Goal: Task Accomplishment & Management: Use online tool/utility

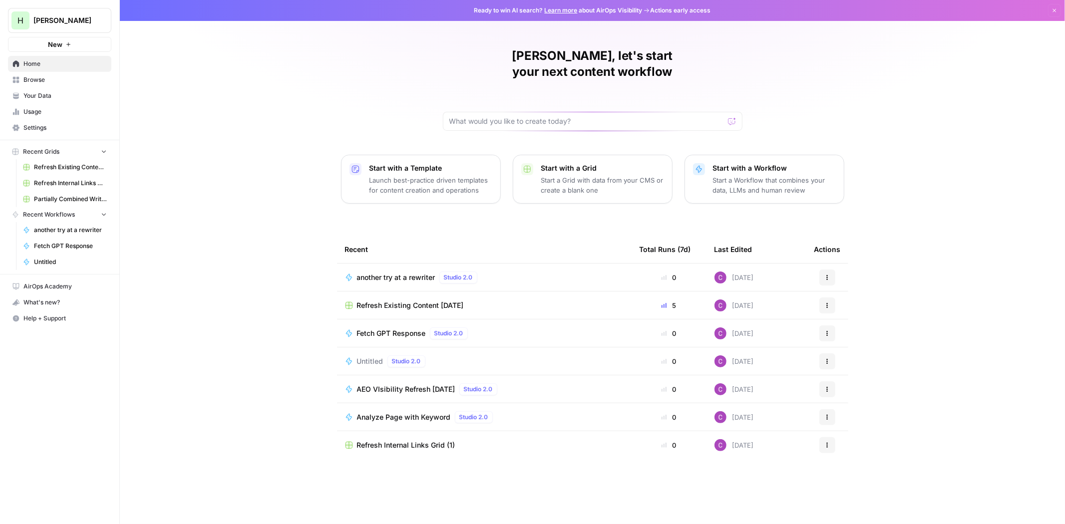
click at [728, 175] on p "Start a Workflow that combines your data, LLMs and human review" at bounding box center [774, 185] width 123 height 20
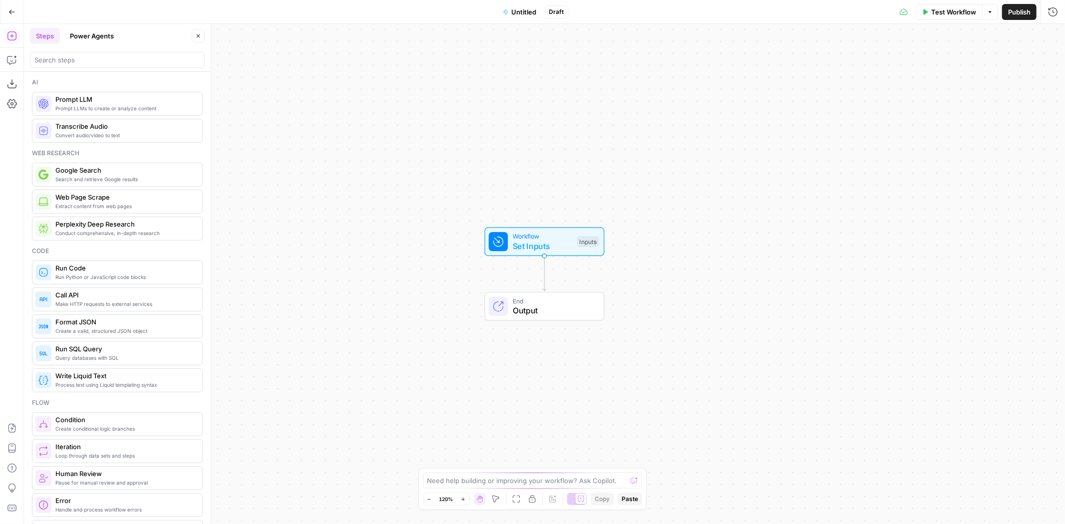
click at [97, 37] on button "Power Agents" at bounding box center [92, 36] width 56 height 16
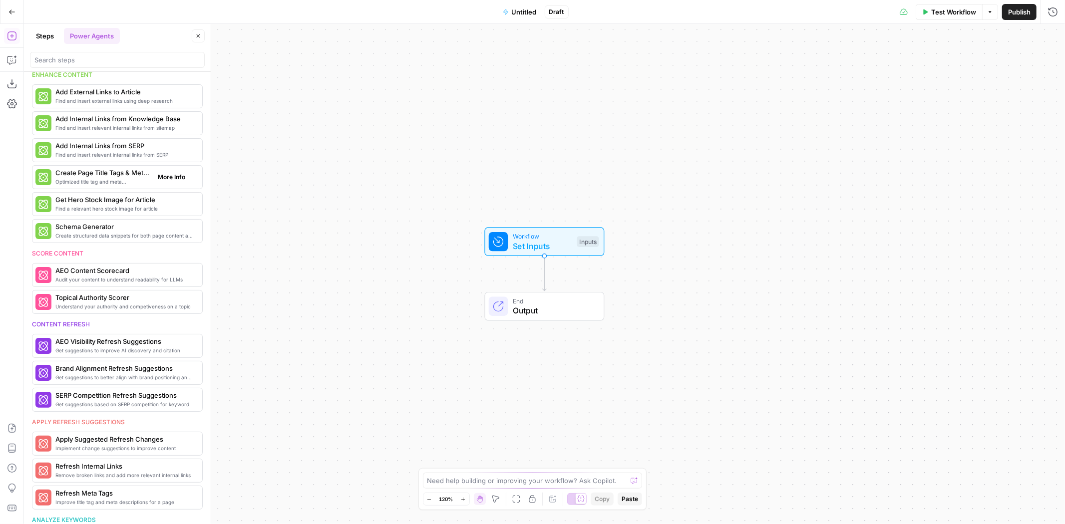
scroll to position [222, 0]
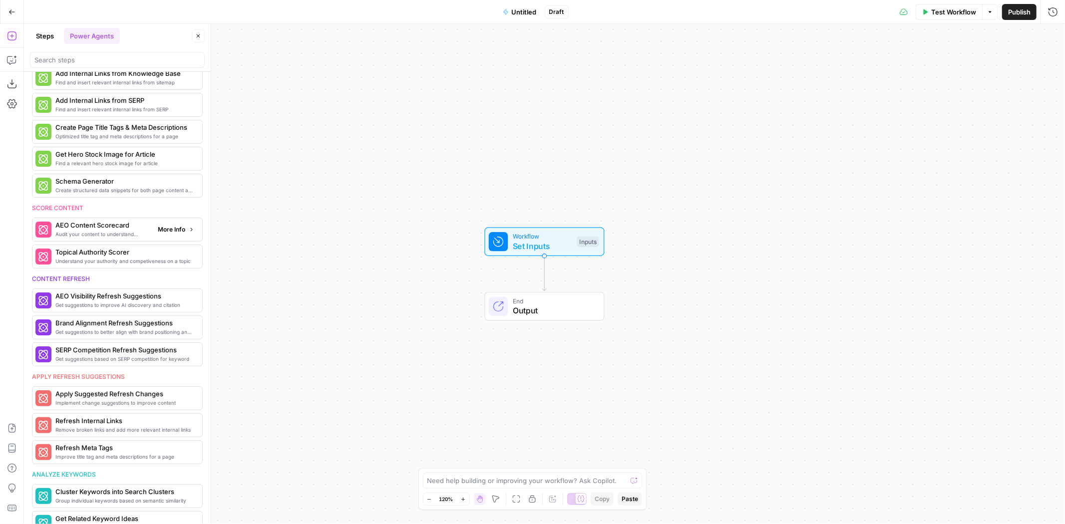
click at [158, 233] on span "More Info" at bounding box center [171, 229] width 27 height 9
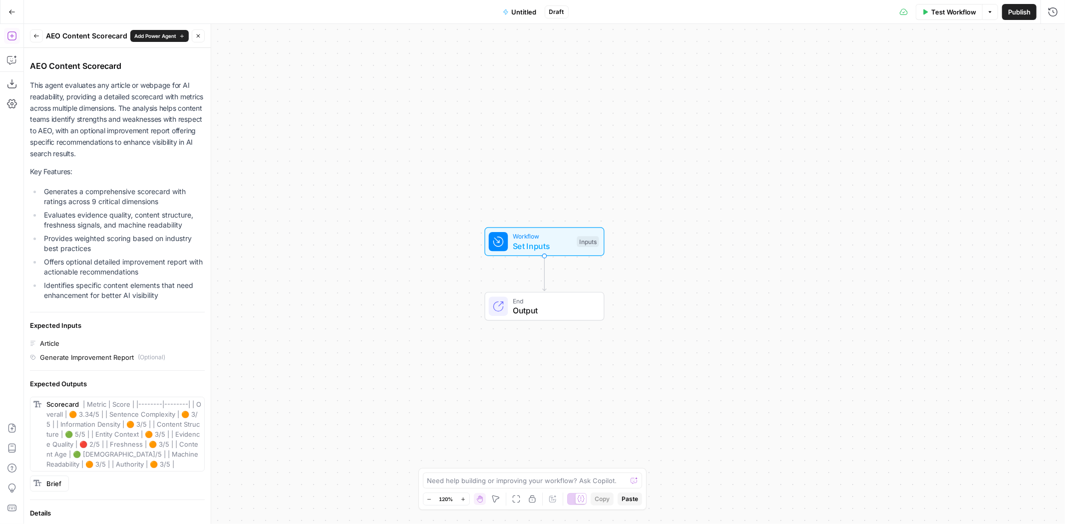
scroll to position [0, 0]
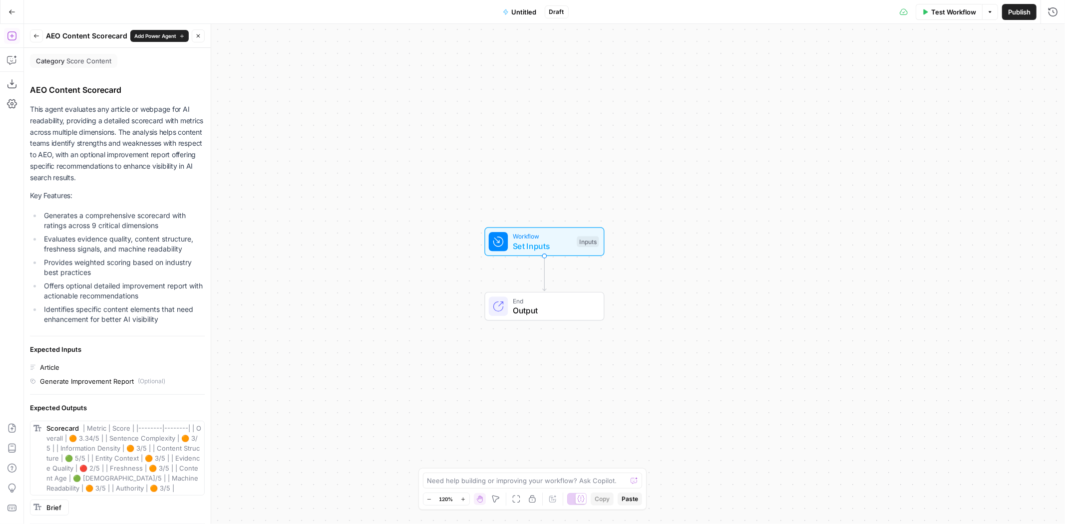
click at [37, 41] on button "Back" at bounding box center [36, 35] width 13 height 13
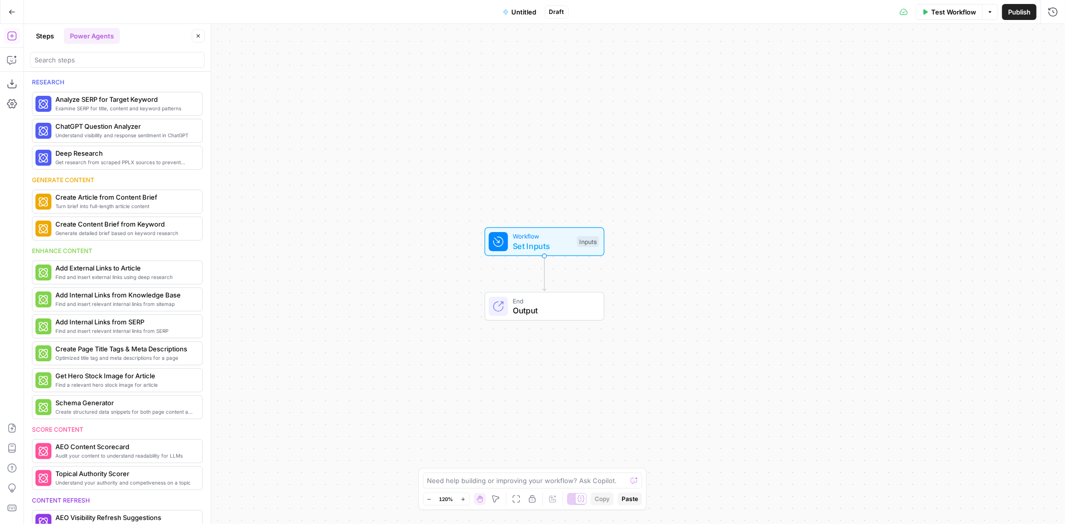
scroll to position [222, 0]
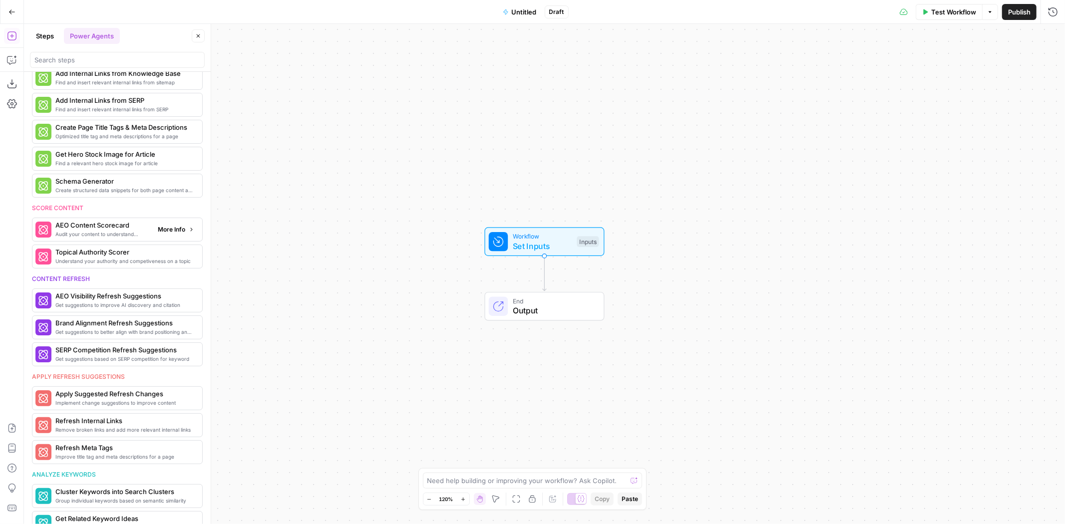
click at [100, 231] on span "Audit your content to understand readability for LLMs" at bounding box center [102, 234] width 94 height 8
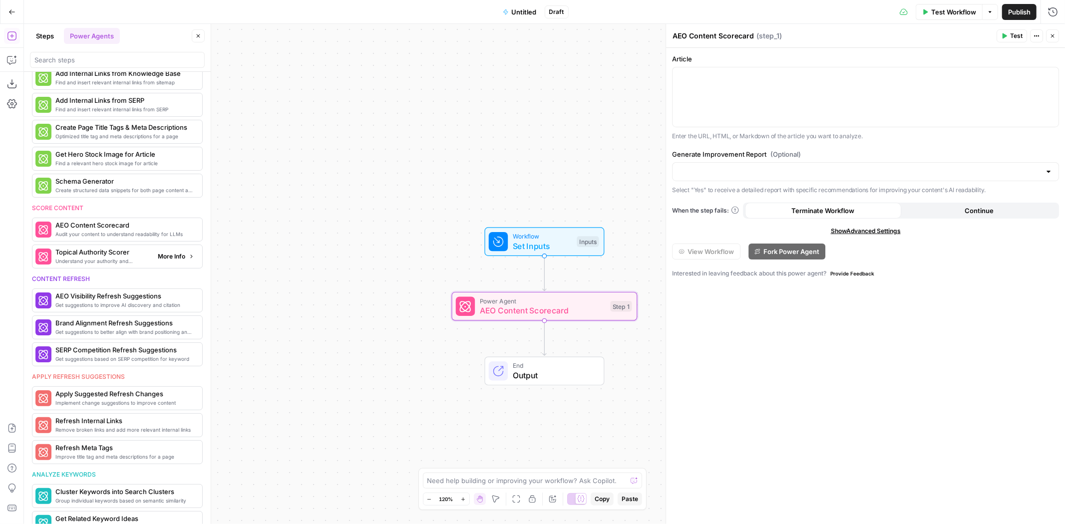
click at [94, 254] on span "Topical Authority Scorer" at bounding box center [102, 252] width 94 height 10
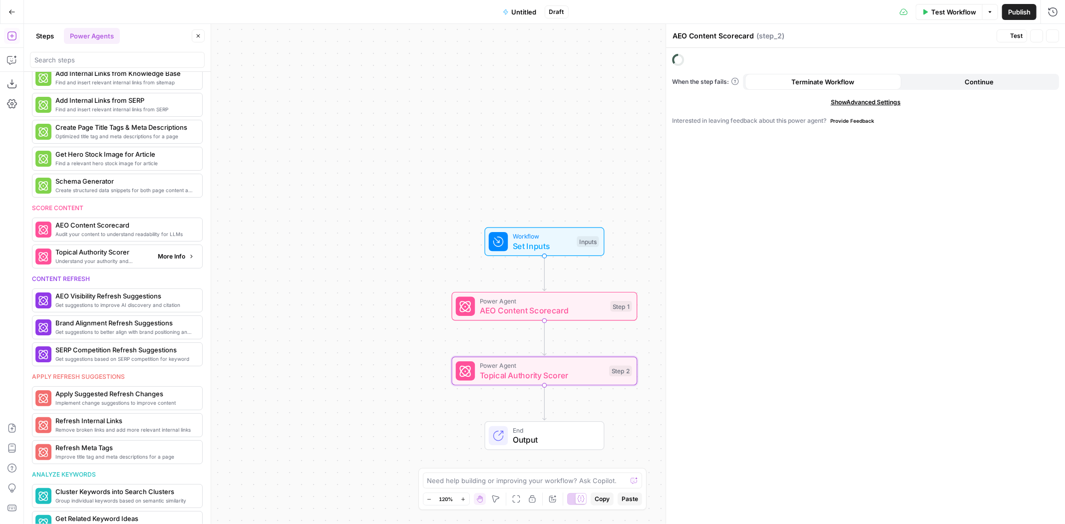
type textarea "Topical Authority Scorer"
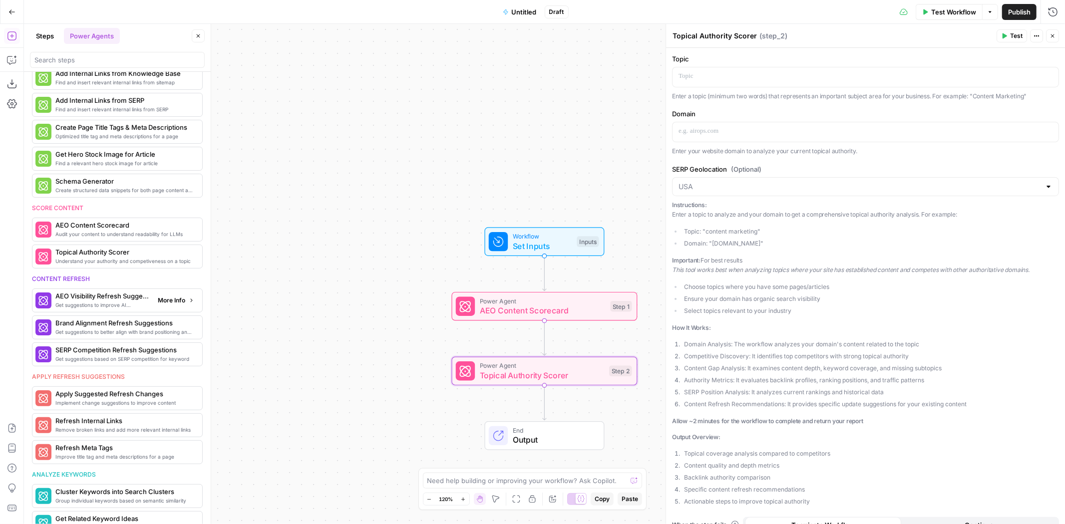
click at [116, 299] on span "AEO Visibility Refresh Suggestions" at bounding box center [102, 296] width 94 height 10
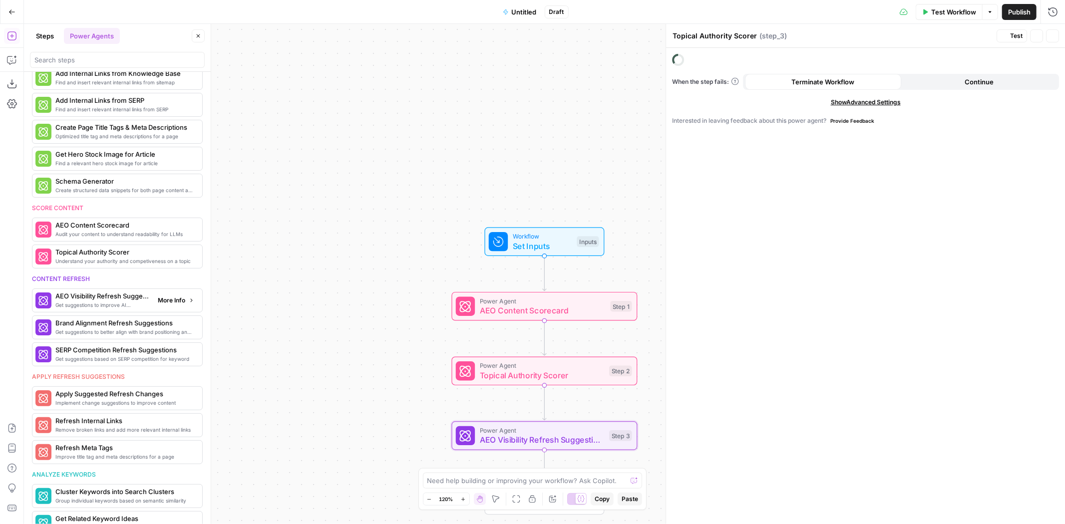
type textarea "AEO Visibility Refresh Suggestions"
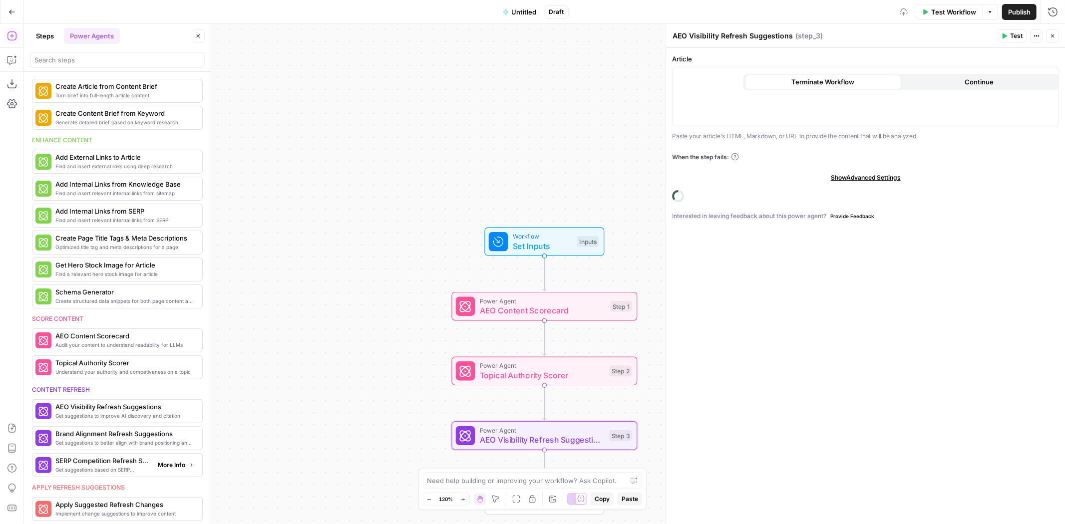
scroll to position [332, 0]
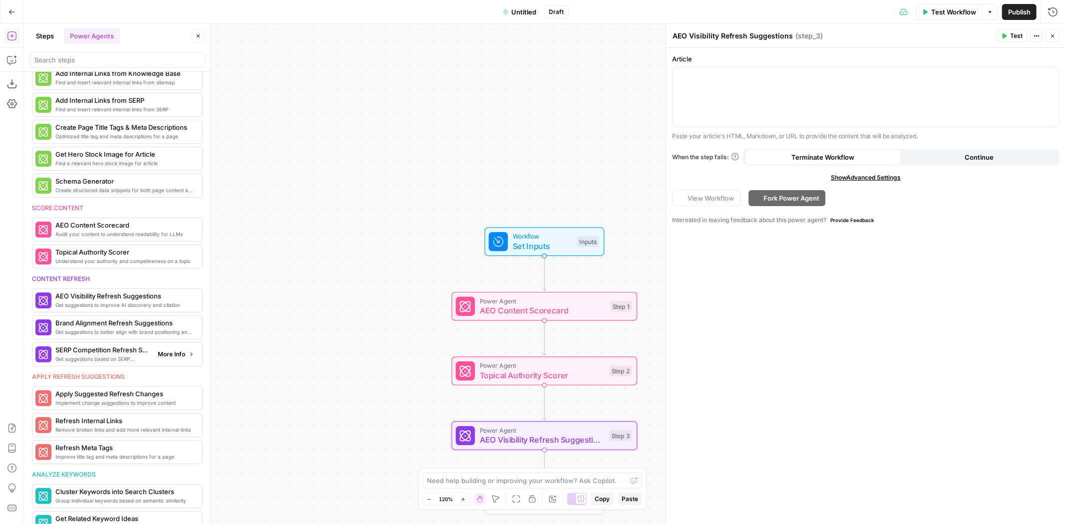
click at [118, 355] on span "SERP Competition Refresh Suggestions" at bounding box center [102, 350] width 94 height 10
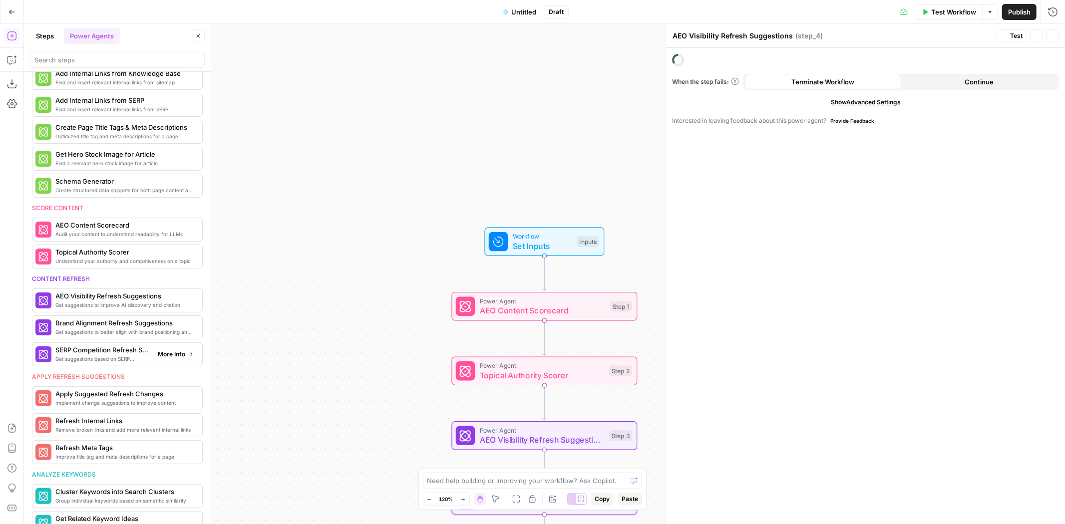
type textarea "SERP Competition Refresh Suggestions"
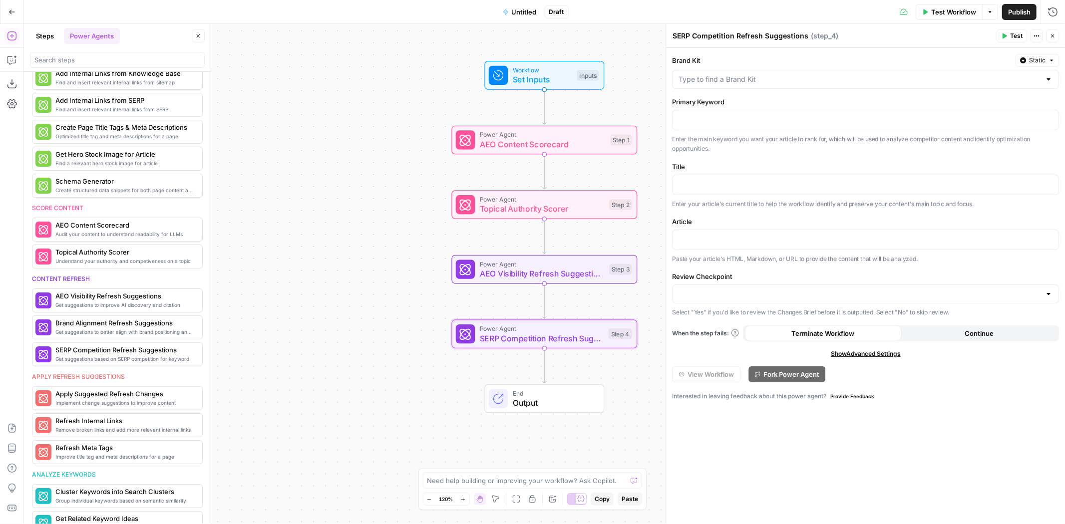
click at [14, 36] on icon "button" at bounding box center [12, 36] width 10 height 10
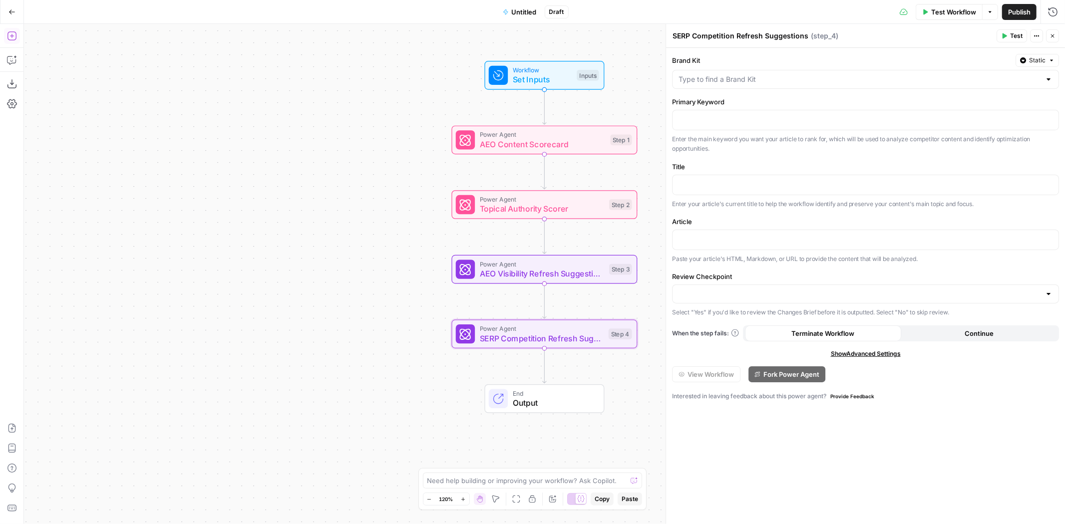
click at [14, 36] on icon "button" at bounding box center [12, 36] width 10 height 10
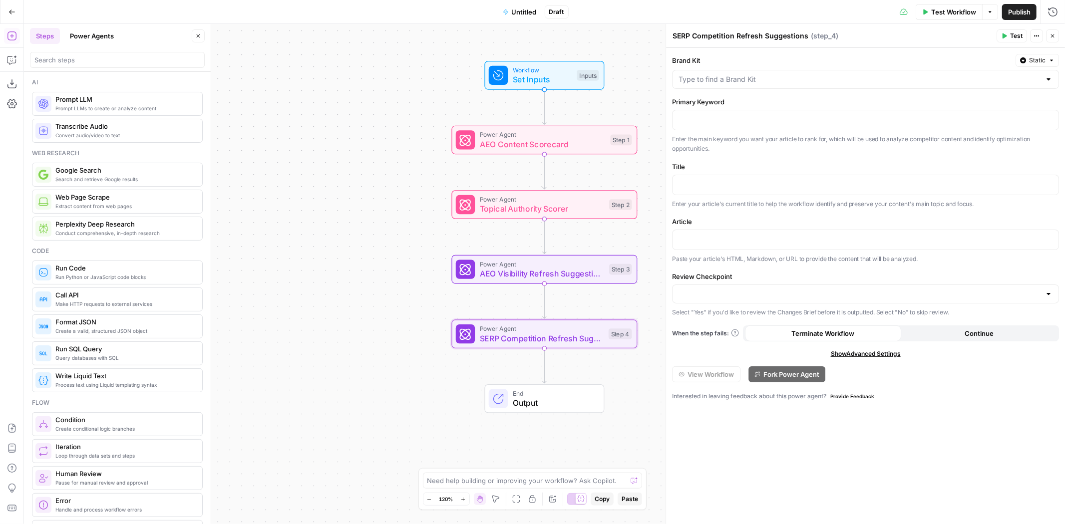
click at [32, 35] on div "Add Steps A" at bounding box center [51, 35] width 39 height 9
click at [42, 36] on button "Steps" at bounding box center [45, 36] width 30 height 16
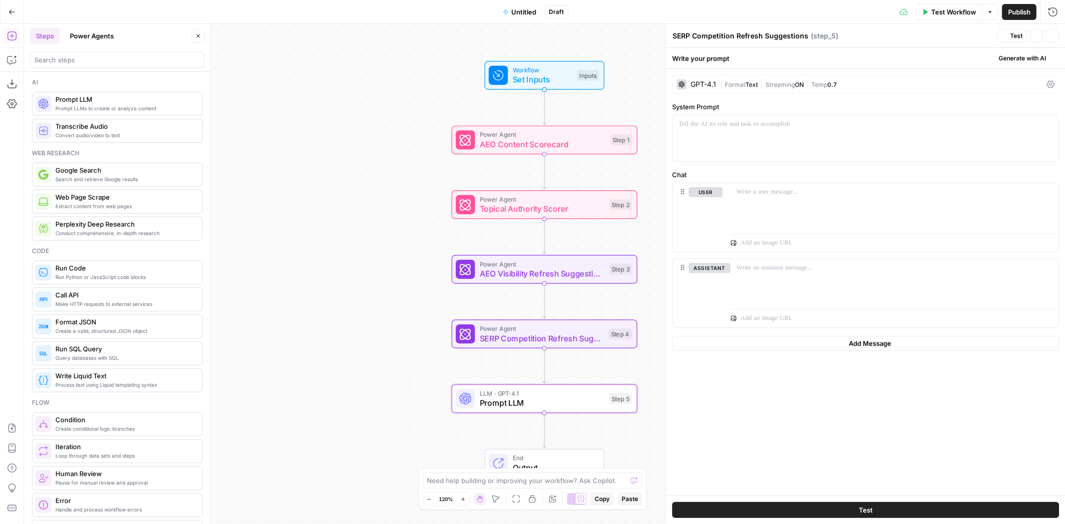
type textarea "Prompt LLM"
click at [786, 136] on div at bounding box center [865, 138] width 386 height 46
click at [706, 83] on div "GPT-4.1" at bounding box center [702, 84] width 25 height 7
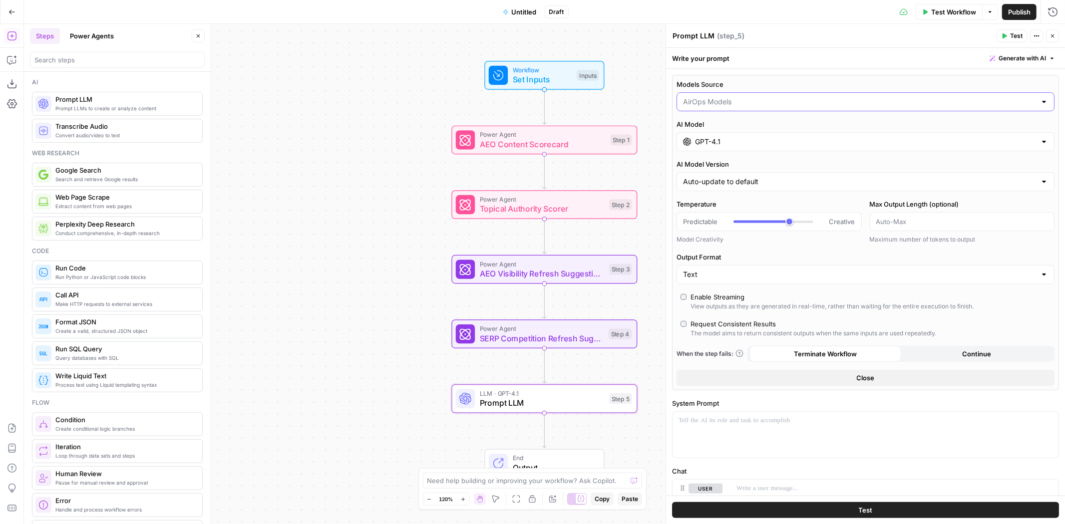
click at [740, 106] on input "Models Source" at bounding box center [859, 102] width 353 height 10
type input "AirOps Models"
click at [789, 76] on div "Models Source AirOps Models AI Model GPT-4.1 AI Model Version Auto-update to de…" at bounding box center [865, 232] width 387 height 315
click at [761, 141] on input "GPT-4.1" at bounding box center [865, 142] width 341 height 10
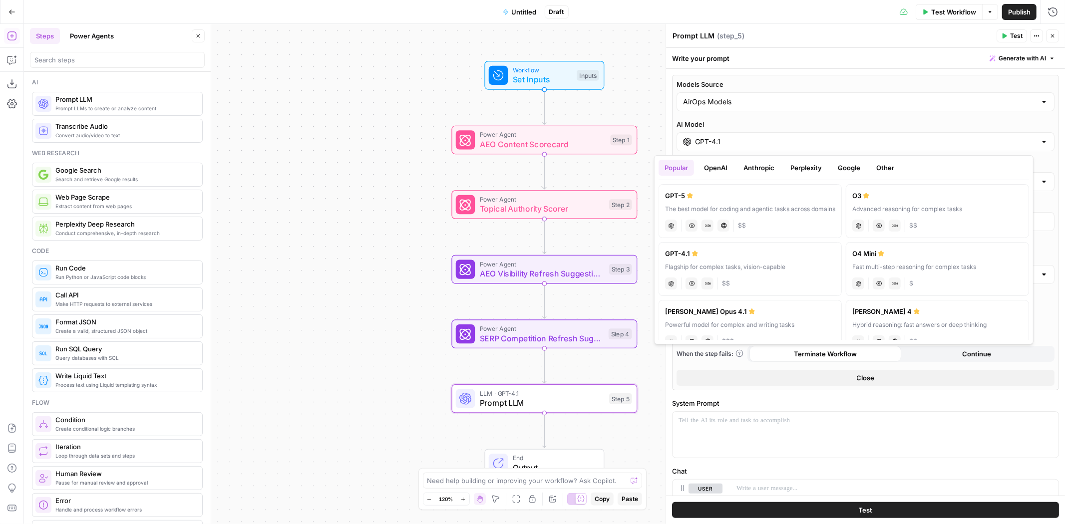
click at [761, 170] on button "Anthropic" at bounding box center [758, 168] width 43 height 16
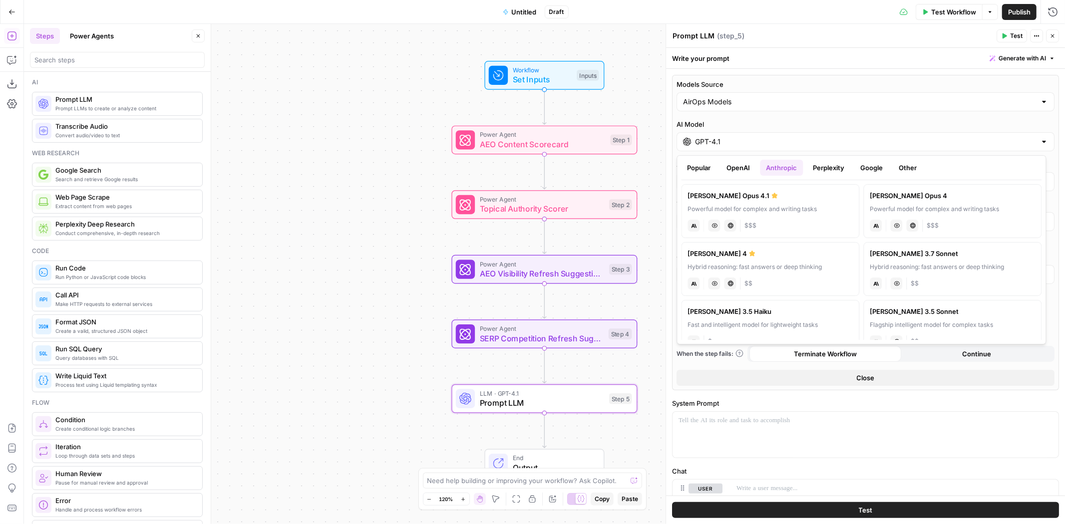
click at [734, 260] on label "Claude Sonnet 4 Hybrid reasoning: fast answers or deep thinking anthropic Visio…" at bounding box center [770, 269] width 178 height 54
type input "Claude Sonnet 4"
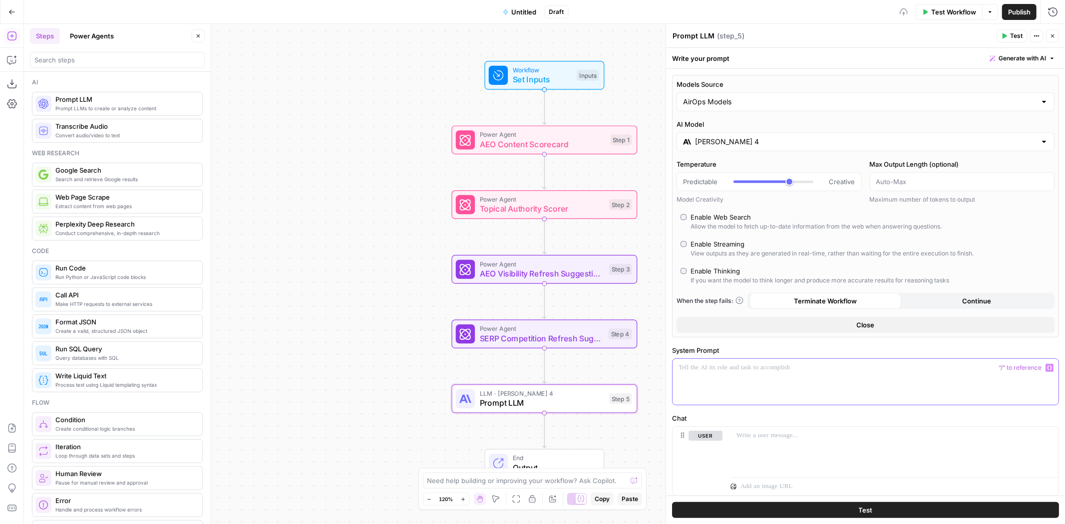
drag, startPoint x: 734, startPoint y: 378, endPoint x: 749, endPoint y: 377, distance: 15.5
click at [735, 378] on div at bounding box center [865, 382] width 386 height 46
drag, startPoint x: 715, startPoint y: 370, endPoint x: 660, endPoint y: 371, distance: 55.4
click at [660, 371] on body "H Hasbrook New Home Browse Your Data Usage Settings Recent Grids Refresh Existi…" at bounding box center [532, 262] width 1065 height 524
click at [715, 365] on p "**********" at bounding box center [860, 368] width 365 height 10
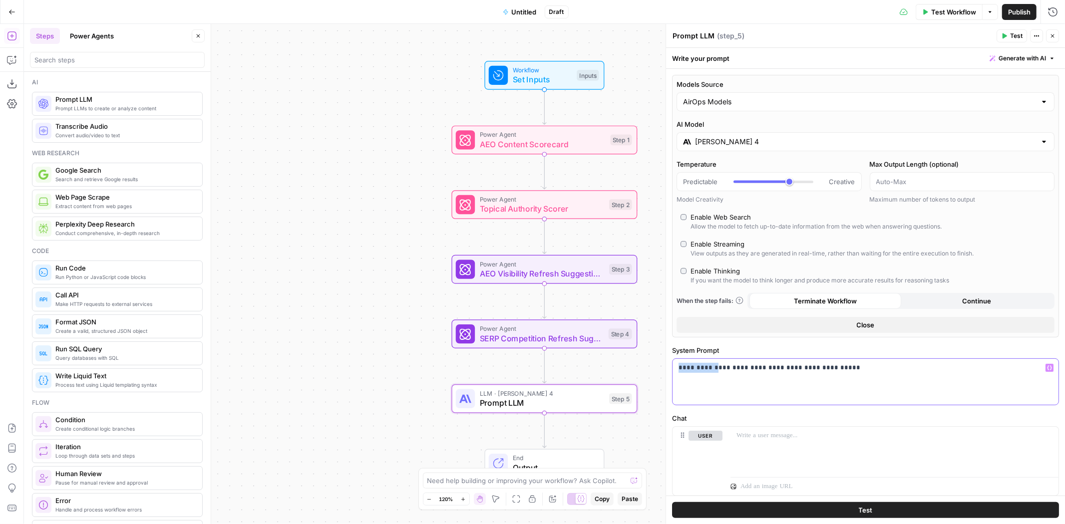
drag, startPoint x: 718, startPoint y: 365, endPoint x: 662, endPoint y: 365, distance: 55.9
click at [665, 365] on div "**********" at bounding box center [864, 274] width 399 height 500
click at [762, 451] on div at bounding box center [894, 450] width 328 height 46
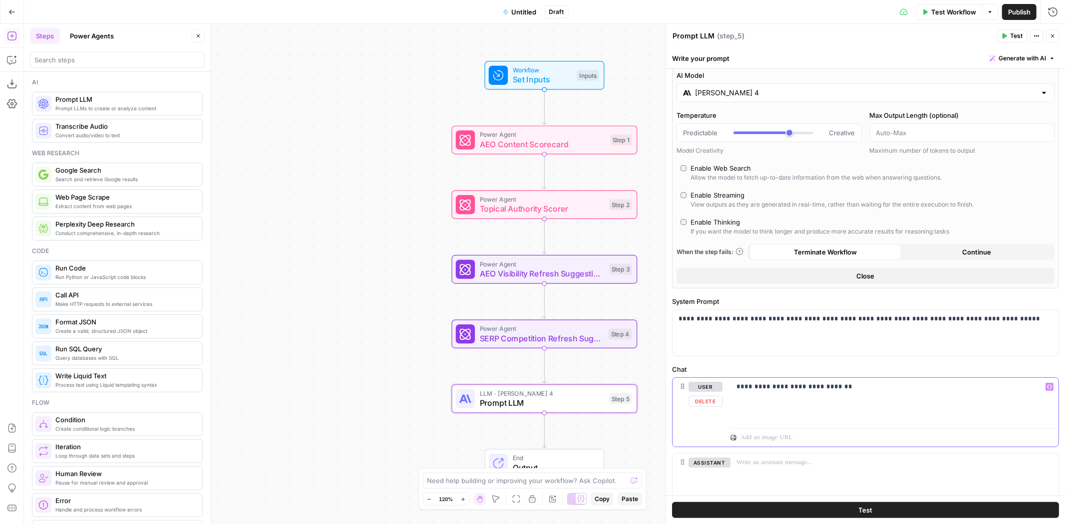
scroll to position [55, 0]
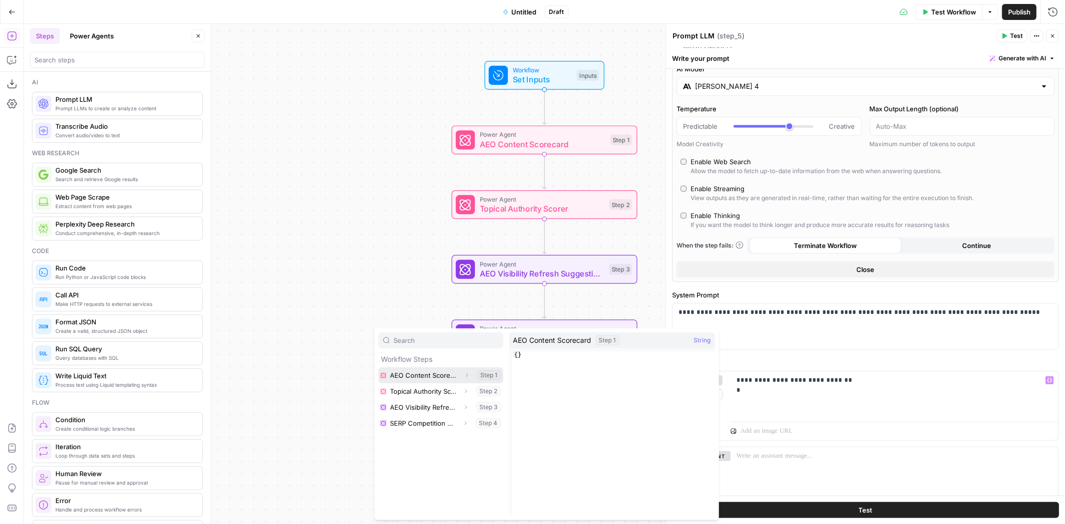
click at [441, 374] on button "Select variable AEO Content Scorecard" at bounding box center [440, 375] width 125 height 16
click at [405, 386] on button "Select variable Topical Authority Scorer" at bounding box center [440, 391] width 125 height 16
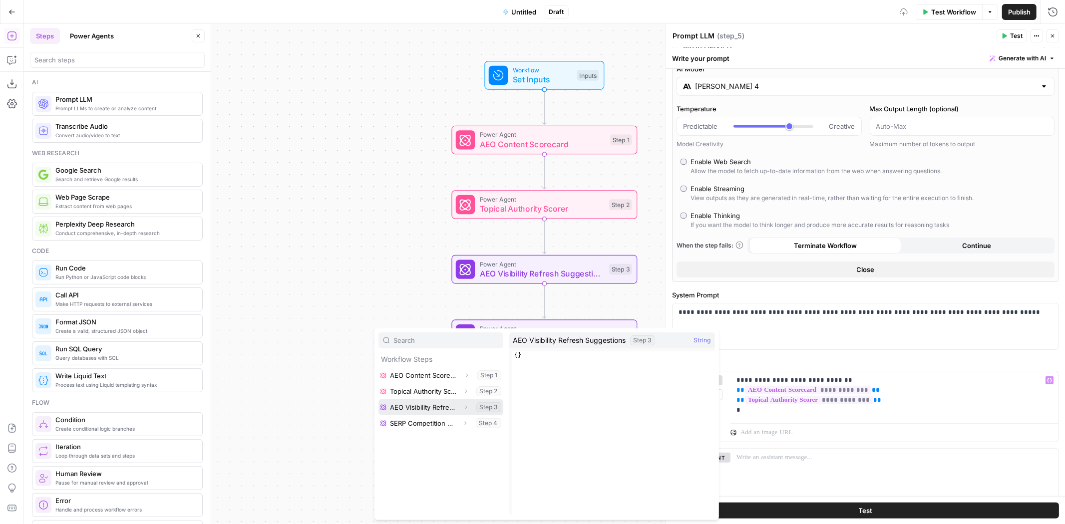
click at [400, 407] on button "Select variable AEO Visibility Refresh Suggestions" at bounding box center [440, 407] width 125 height 16
click at [430, 425] on button "Select variable SERP Competition Refresh Suggestions" at bounding box center [440, 423] width 125 height 16
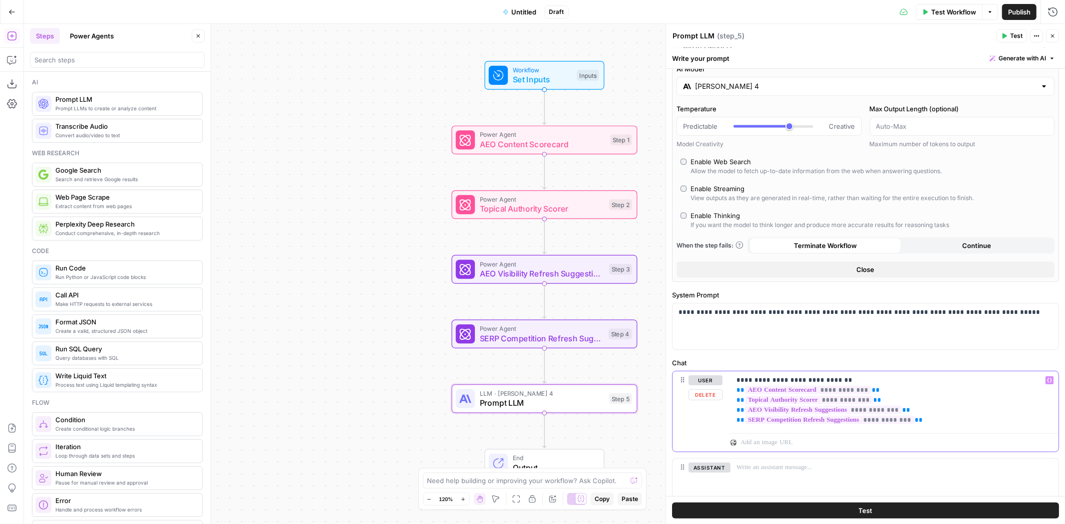
click at [860, 382] on p "**********" at bounding box center [889, 400] width 307 height 50
drag, startPoint x: 835, startPoint y: 388, endPoint x: 738, endPoint y: 392, distance: 96.9
click at [738, 392] on p "**********" at bounding box center [889, 405] width 307 height 60
copy p "**********"
click at [885, 400] on p "**********" at bounding box center [889, 405] width 307 height 60
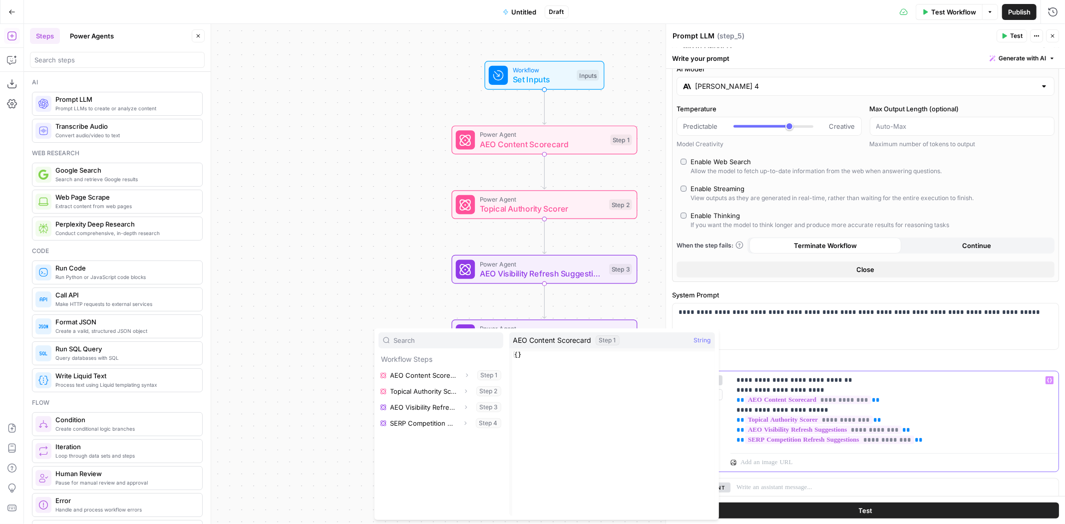
click at [885, 400] on p "**********" at bounding box center [889, 410] width 307 height 70
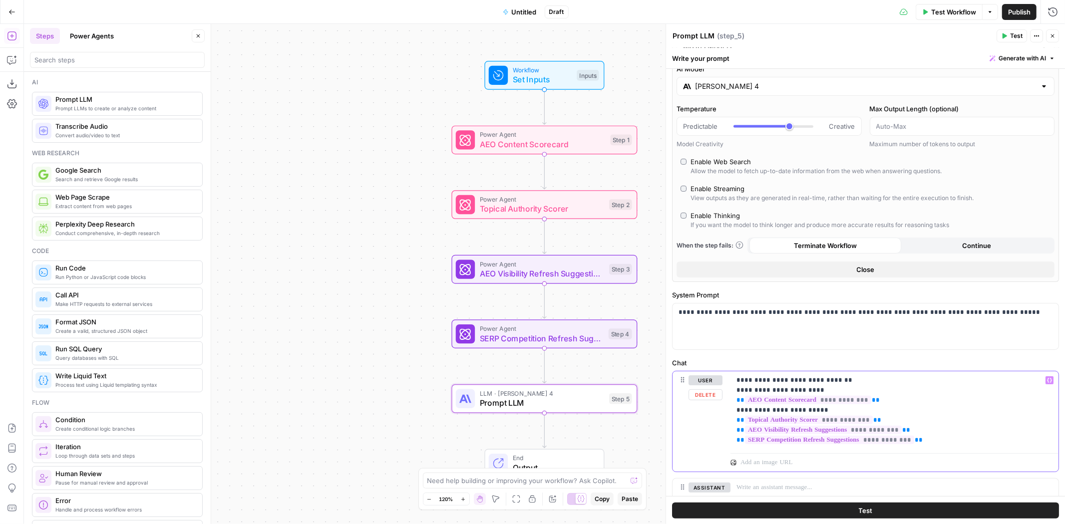
drag, startPoint x: 829, startPoint y: 413, endPoint x: 692, endPoint y: 386, distance: 140.0
click at [692, 386] on div "**********" at bounding box center [865, 421] width 386 height 100
copy p "**********"
click at [12, 61] on icon "button" at bounding box center [11, 61] width 2 height 0
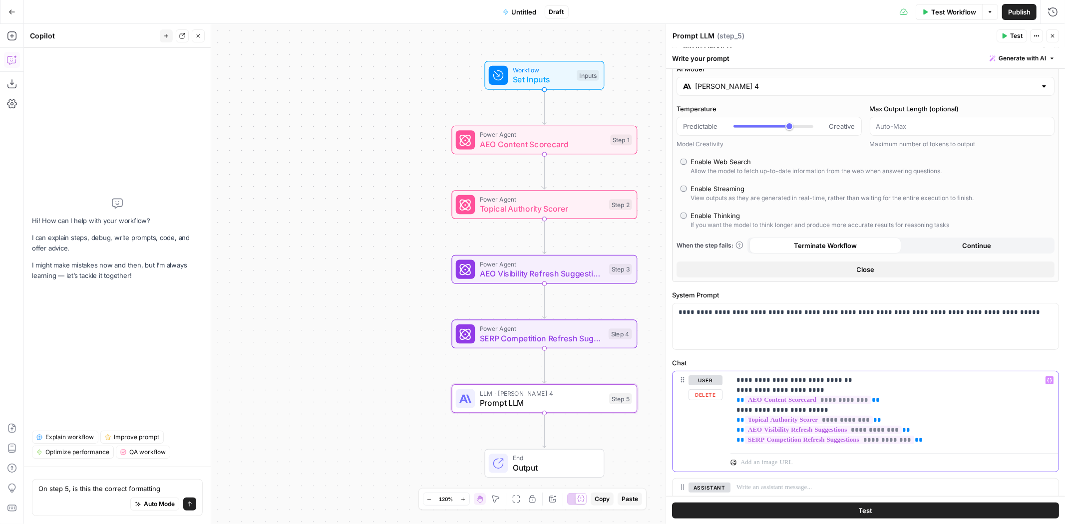
drag, startPoint x: 827, startPoint y: 387, endPoint x: 735, endPoint y: 394, distance: 92.1
click at [735, 394] on div "**********" at bounding box center [894, 410] width 328 height 78
copy p "**********"
click at [168, 489] on textarea "On step 5, is this the correct formatting" at bounding box center [117, 489] width 158 height 10
click at [161, 489] on textarea "On step 5, is this the correct formatting?" at bounding box center [117, 489] width 158 height 10
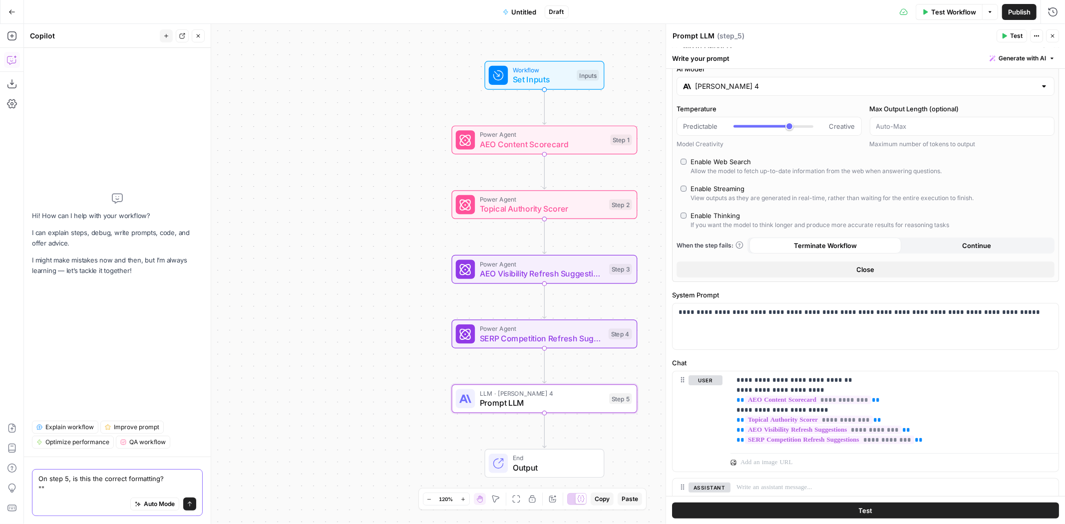
paste textarea "< AEO Content Scorecard>"
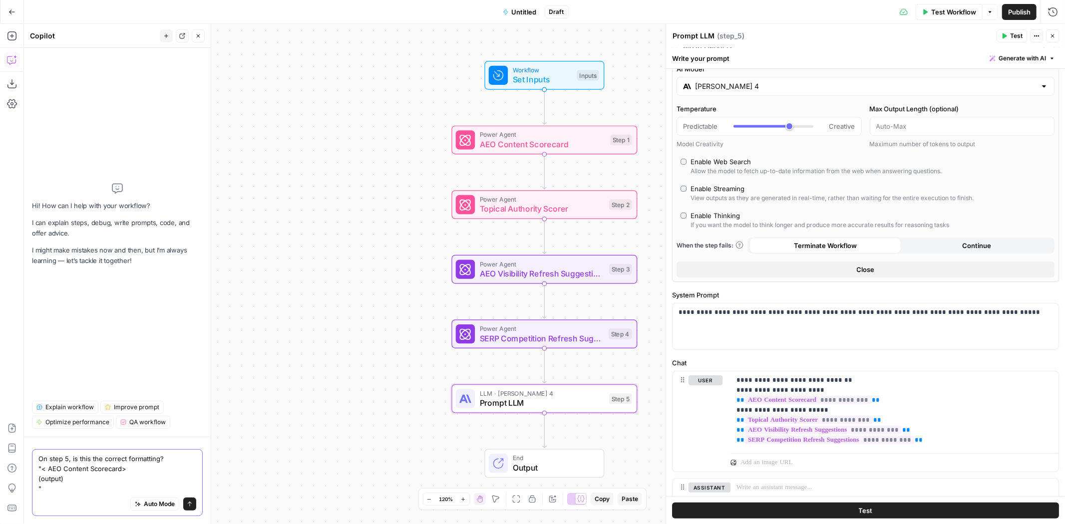
paste textarea "< AEO Content Scorecard>"
type textarea "On step 5, is this the correct formatting? "< AEO Content Scorecard> (output) <…"
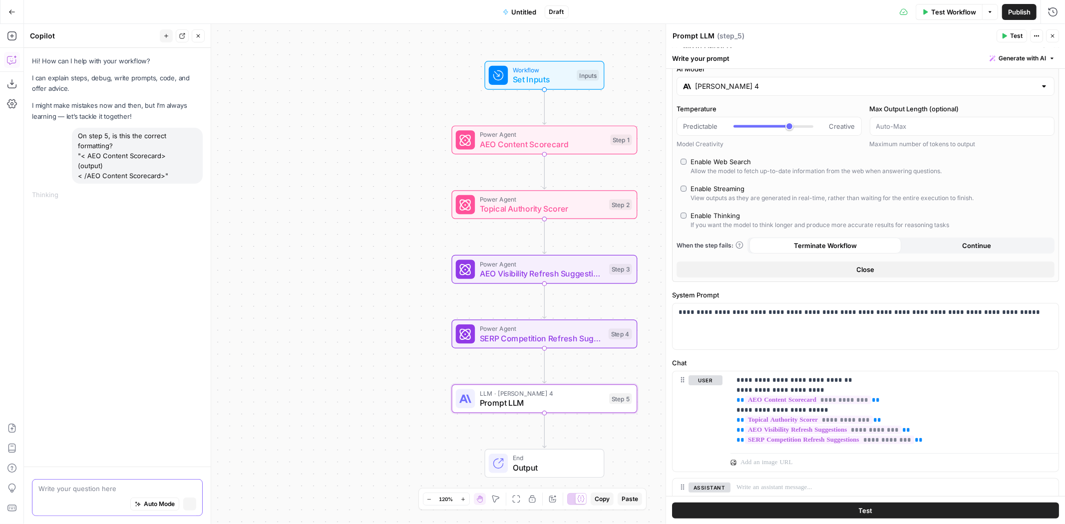
scroll to position [0, 0]
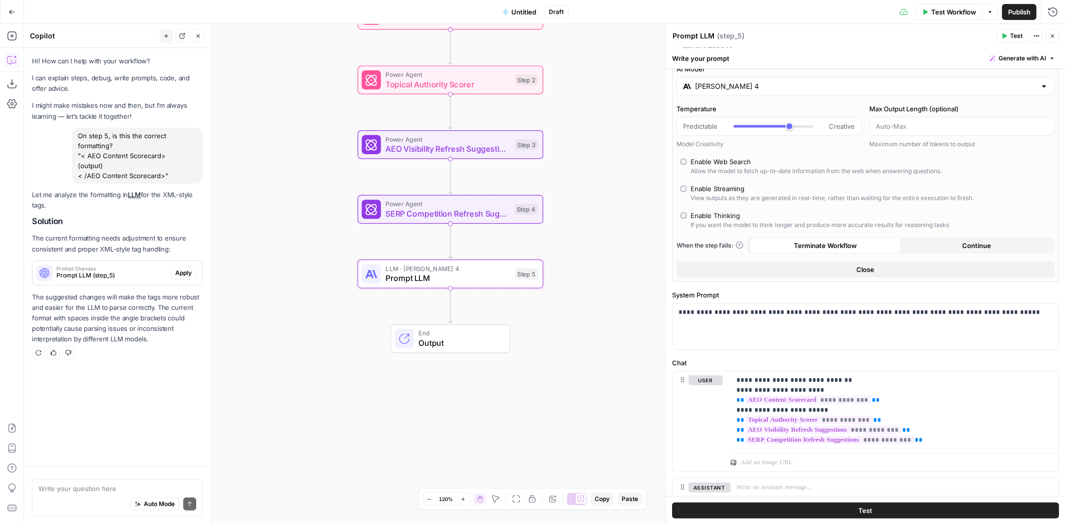
click at [175, 276] on span "Apply" at bounding box center [183, 273] width 16 height 9
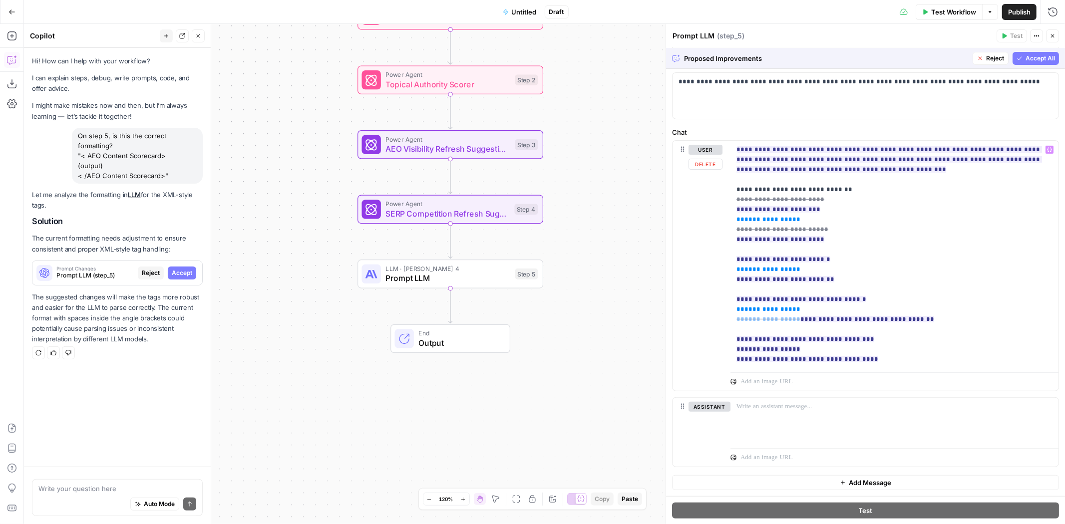
scroll to position [286, 0]
click at [1015, 55] on button "Accept All" at bounding box center [1035, 58] width 46 height 13
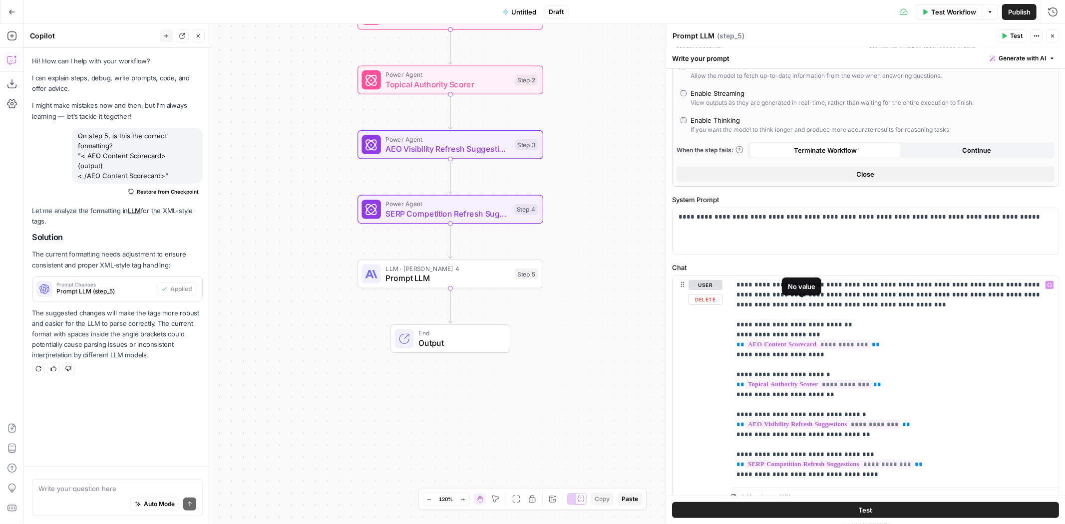
scroll to position [25, 0]
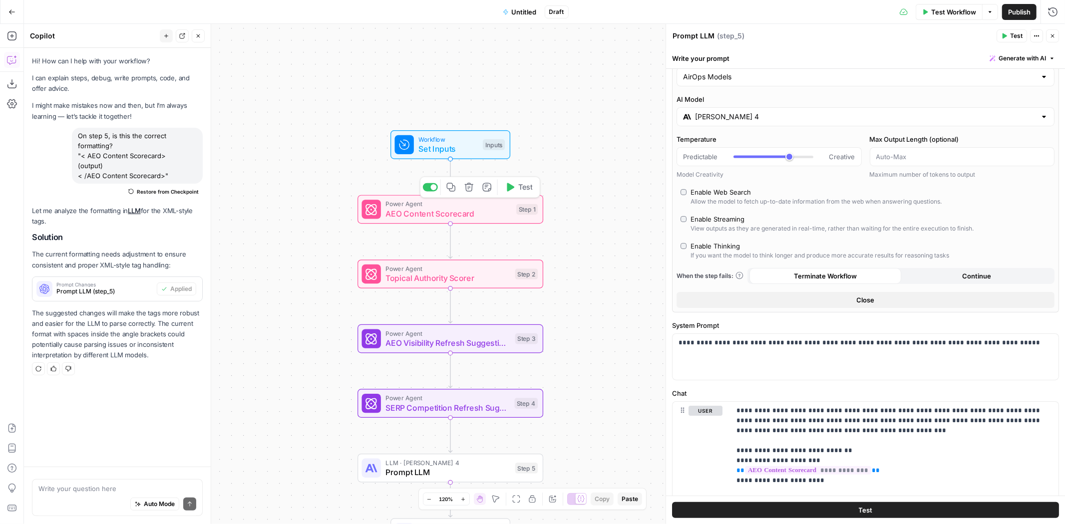
click at [426, 211] on span "AEO Content Scorecard" at bounding box center [449, 214] width 126 height 12
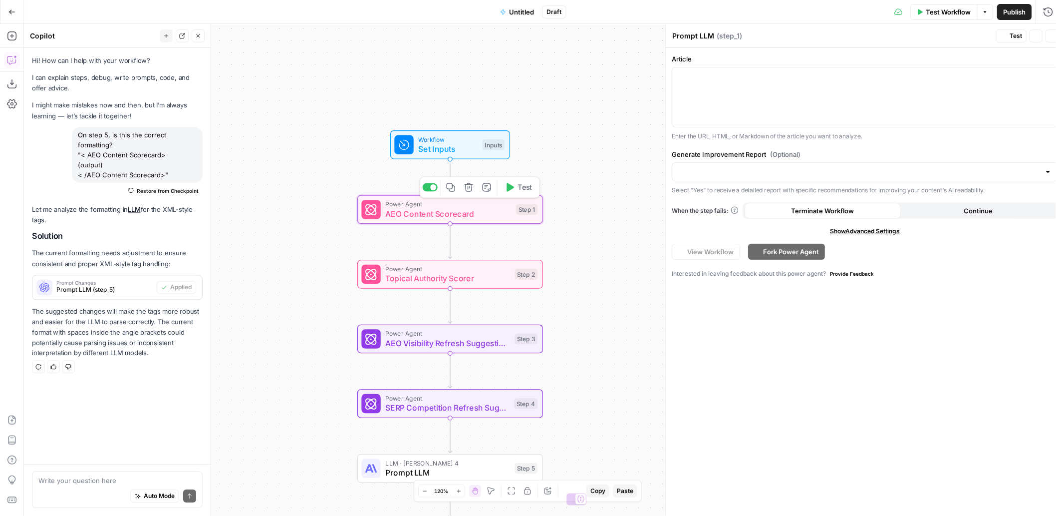
type textarea "AEO Content Scorecard"
click at [433, 149] on span "Set Inputs" at bounding box center [448, 149] width 59 height 12
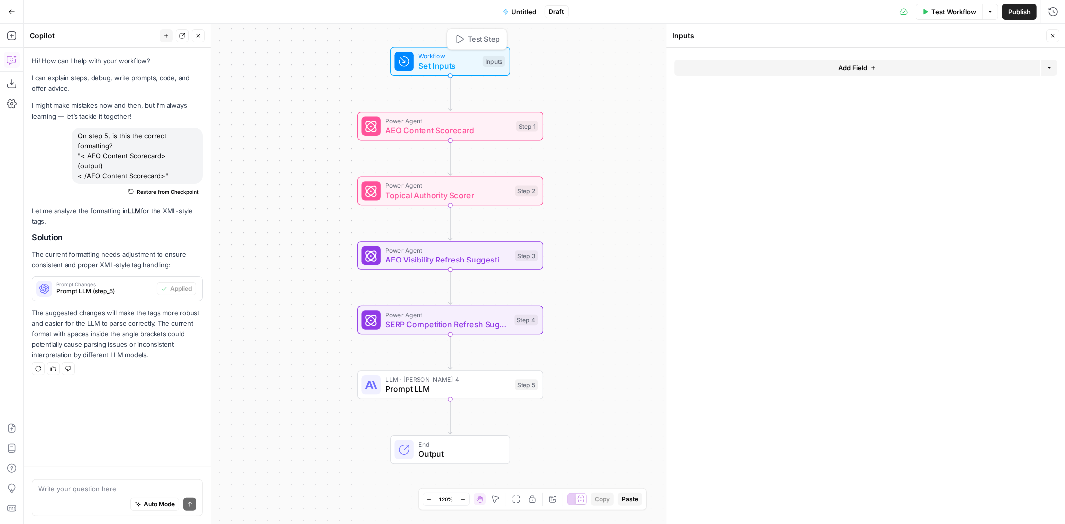
click at [438, 61] on span "Set Inputs" at bounding box center [448, 66] width 59 height 12
click at [437, 60] on span "Set Inputs" at bounding box center [448, 66] width 59 height 12
click at [443, 56] on span "Workflow" at bounding box center [448, 55] width 59 height 9
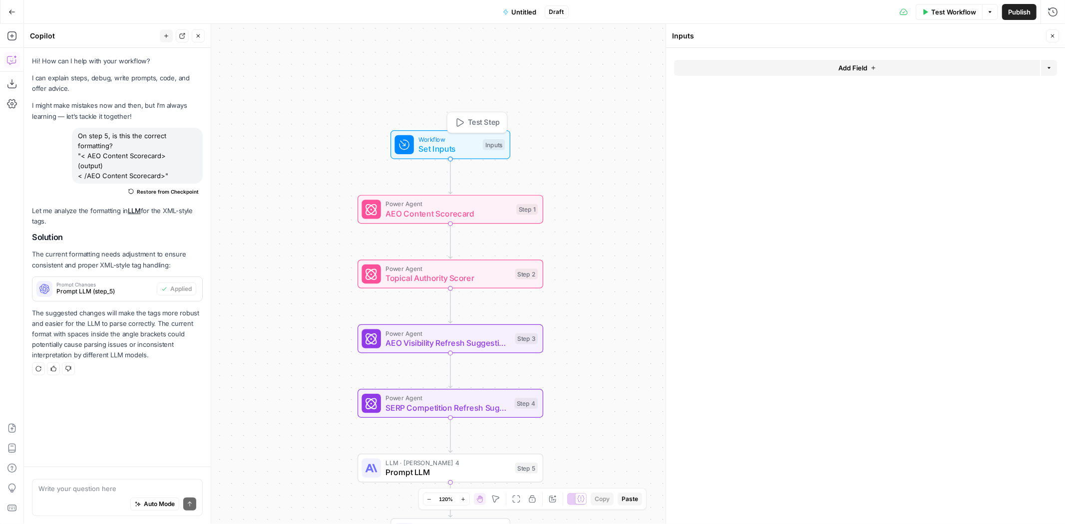
click at [459, 149] on span "Set Inputs" at bounding box center [448, 149] width 59 height 12
click at [413, 140] on div at bounding box center [404, 144] width 19 height 19
drag, startPoint x: 706, startPoint y: 156, endPoint x: 812, endPoint y: 138, distance: 107.8
click at [812, 138] on form "Add Field Options" at bounding box center [865, 286] width 399 height 476
click at [450, 143] on span "Set Inputs" at bounding box center [448, 149] width 59 height 12
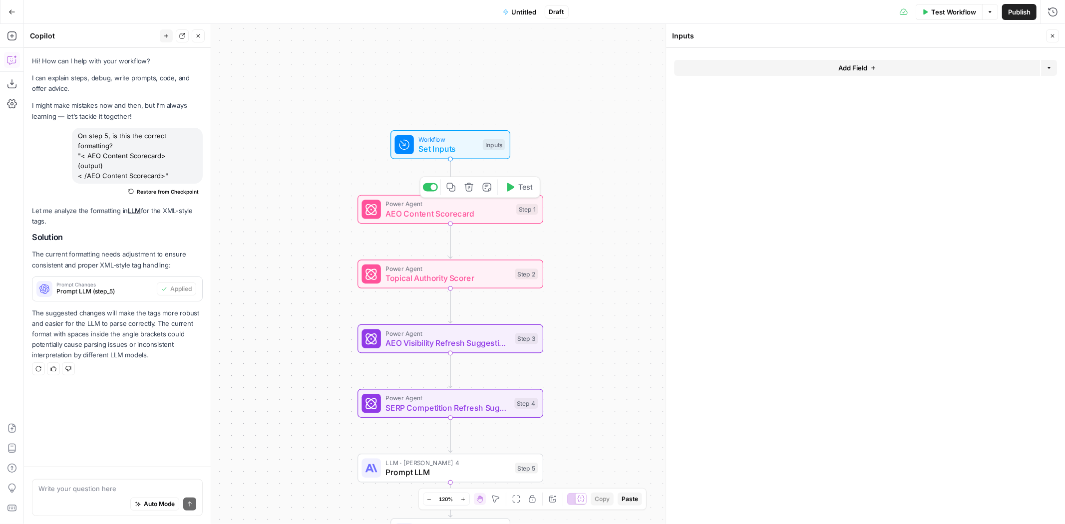
click at [404, 216] on span "AEO Content Scorecard" at bounding box center [449, 214] width 126 height 12
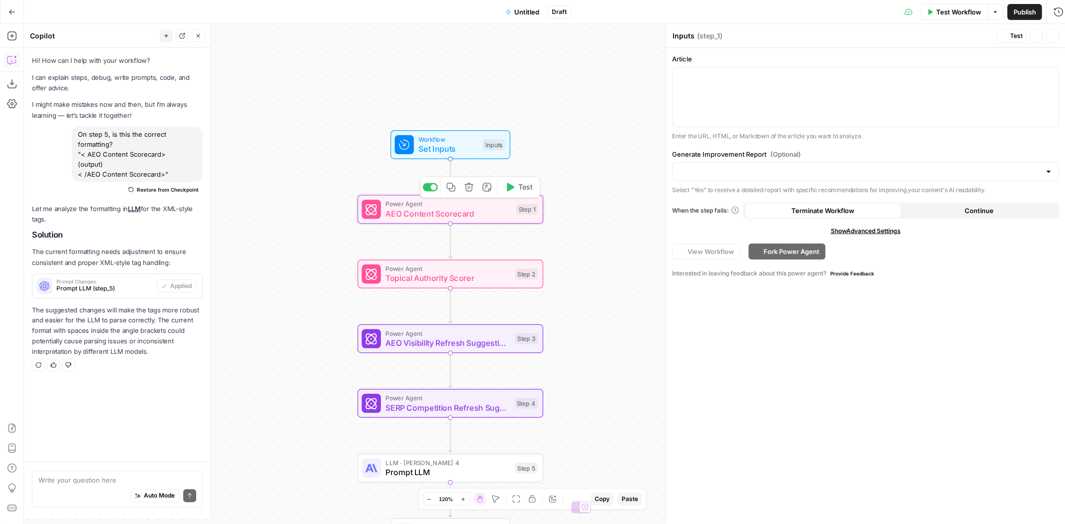
type textarea "AEO Content Scorecard"
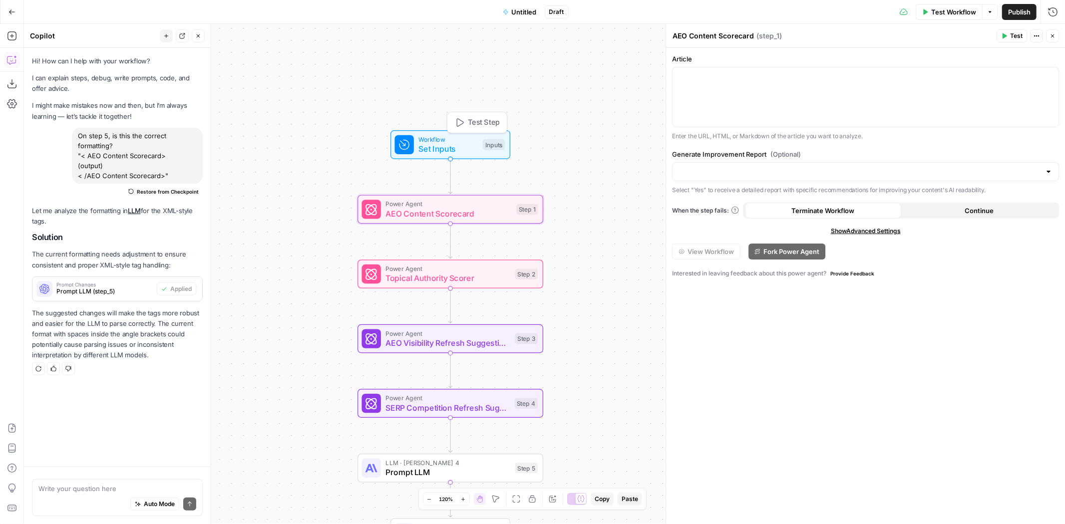
click at [423, 135] on span "Workflow" at bounding box center [448, 138] width 59 height 9
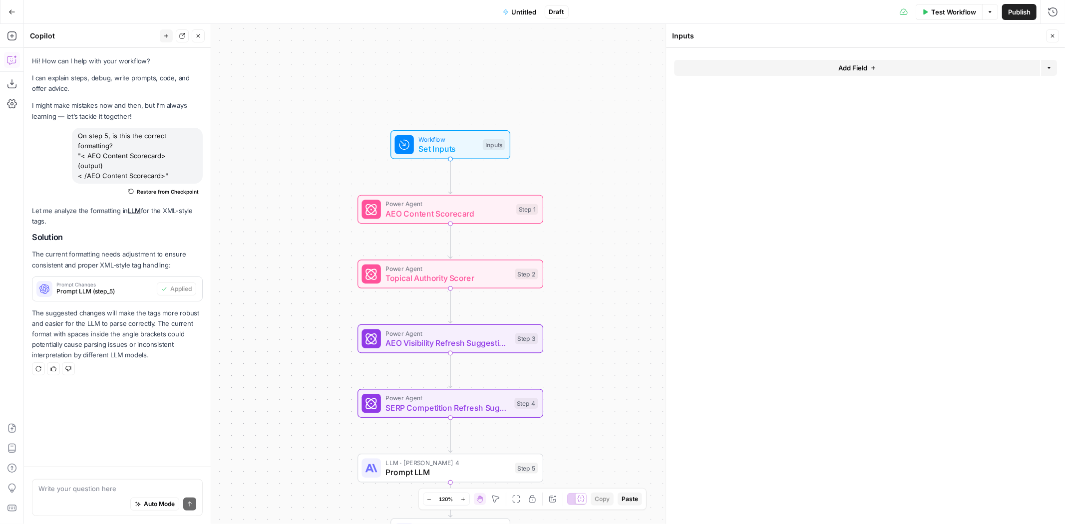
click at [818, 62] on button "Add Field" at bounding box center [857, 68] width 366 height 16
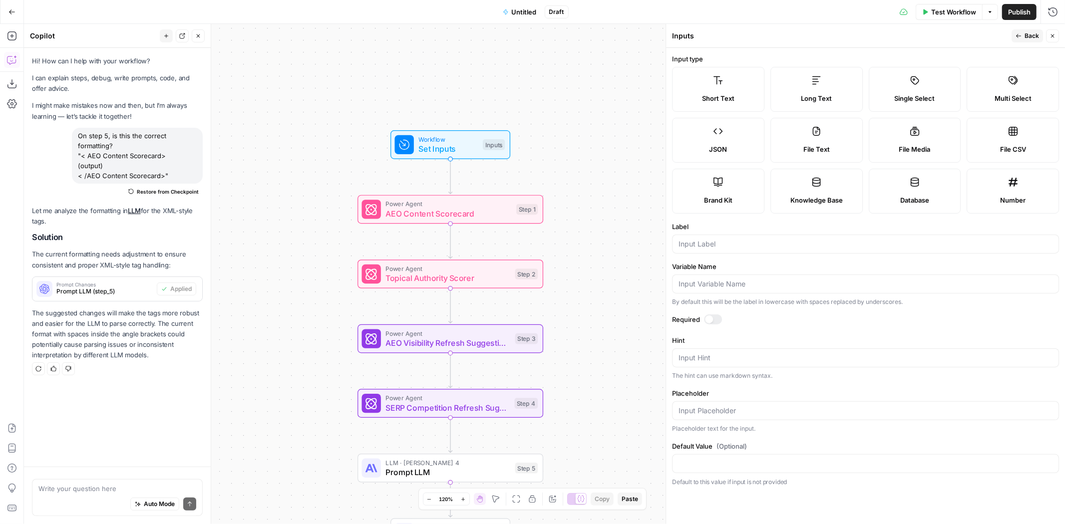
click at [810, 86] on label "Long Text" at bounding box center [816, 89] width 92 height 45
click at [739, 80] on label "Short Text" at bounding box center [718, 89] width 92 height 45
click at [719, 238] on div at bounding box center [865, 244] width 387 height 19
type input "URL"
click at [1034, 33] on span "Back" at bounding box center [1031, 35] width 14 height 9
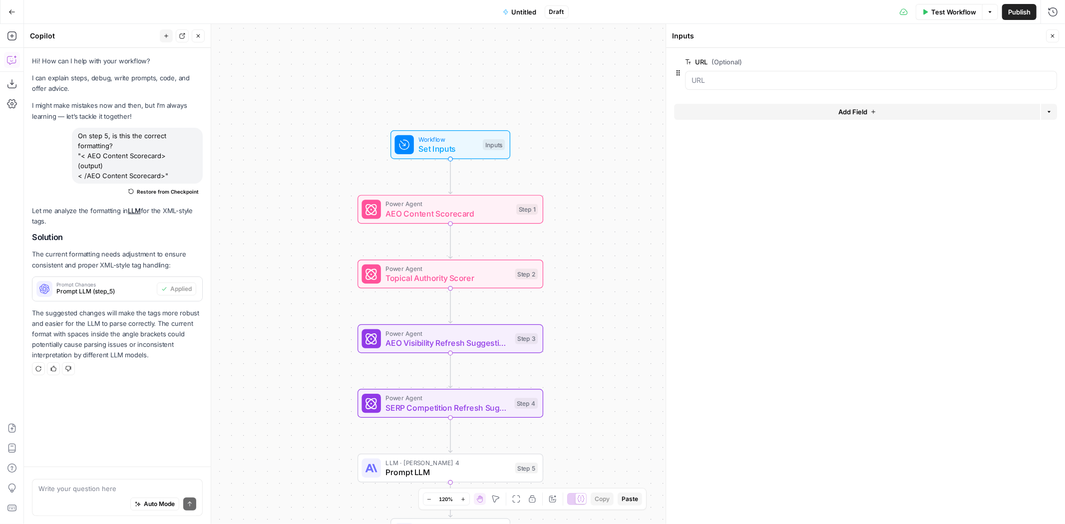
click at [837, 106] on button "Add Field" at bounding box center [857, 112] width 366 height 16
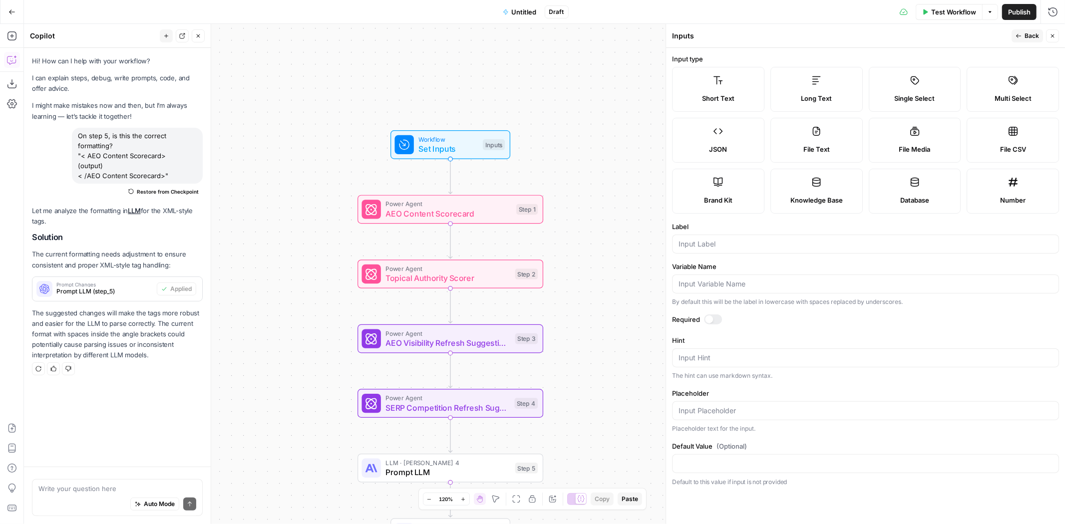
click at [815, 83] on icon at bounding box center [816, 80] width 10 height 10
click at [714, 285] on input "Variable Name" at bounding box center [865, 284] width 374 height 10
click at [709, 237] on div at bounding box center [865, 244] width 387 height 19
type input "Article"
click at [1035, 30] on button "Back" at bounding box center [1026, 35] width 31 height 13
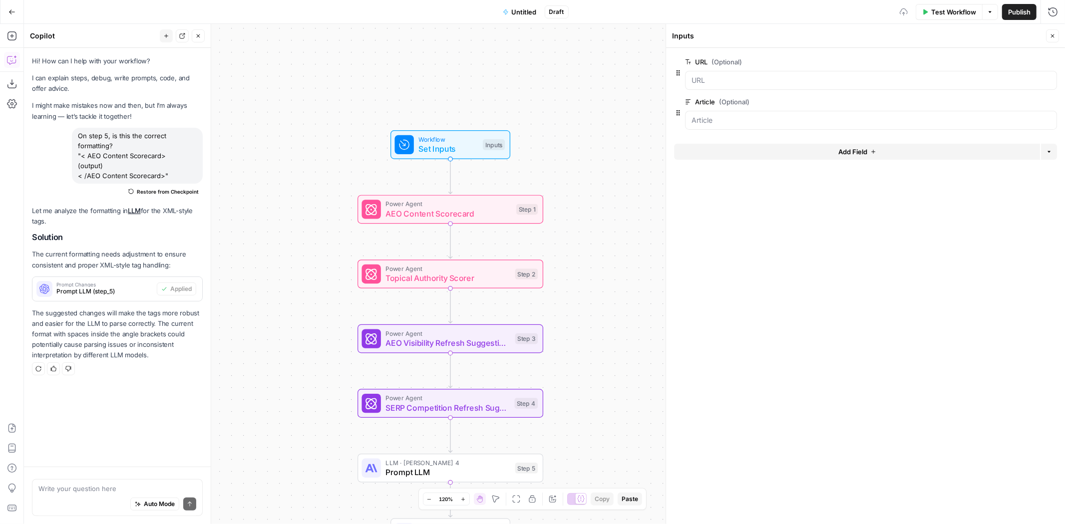
click at [1049, 31] on button "Close" at bounding box center [1052, 35] width 13 height 13
click at [489, 124] on span "Test Step" at bounding box center [484, 122] width 32 height 11
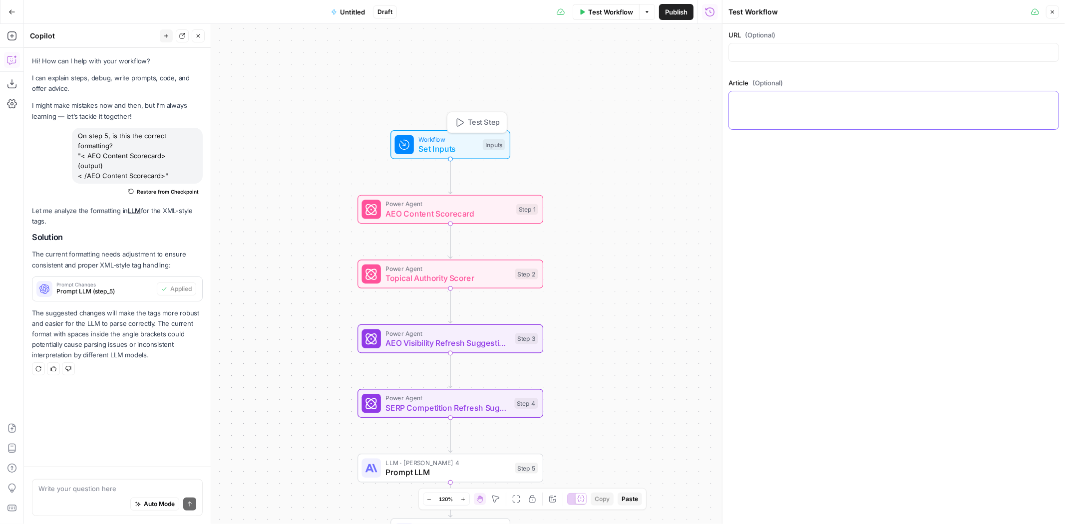
click at [761, 102] on textarea "Article (Optional)" at bounding box center [893, 100] width 317 height 10
paste textarea "# Oklahoma City Car Accident Lawyer | Free Case Evaluations Published date: Aug…"
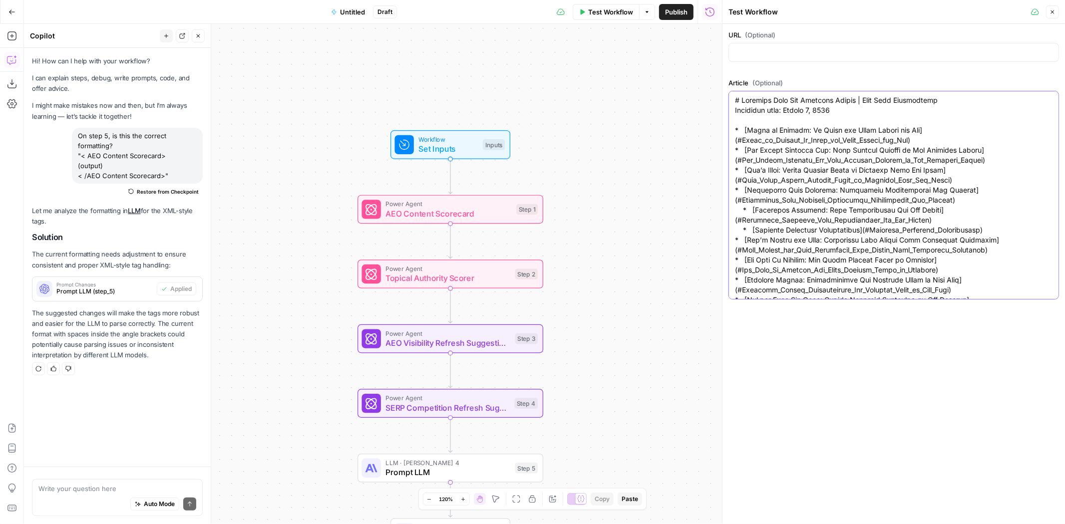
scroll to position [5516, 0]
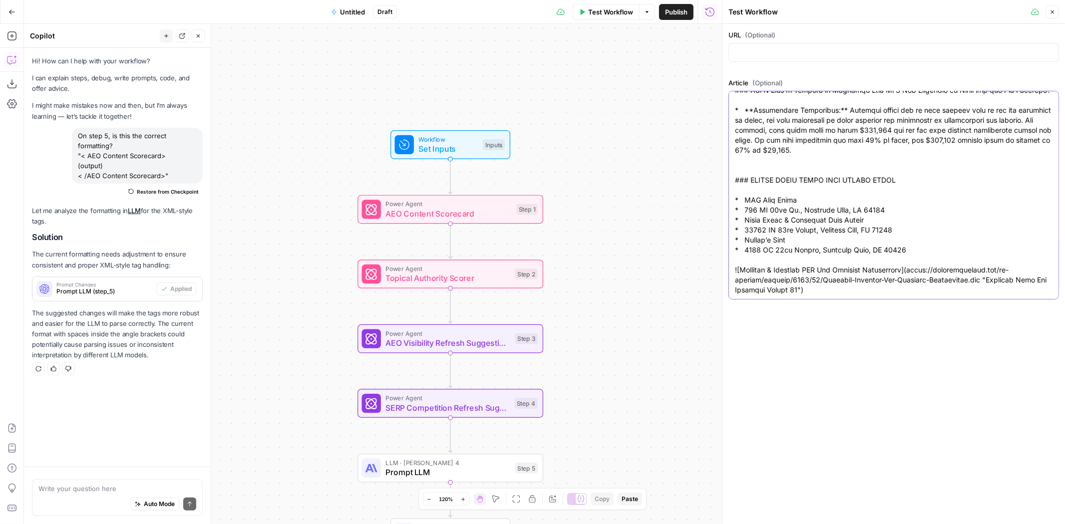
type textarea "# Oklahoma City Car Accident Lawyer | Free Case Evaluations Published date: Aug…"
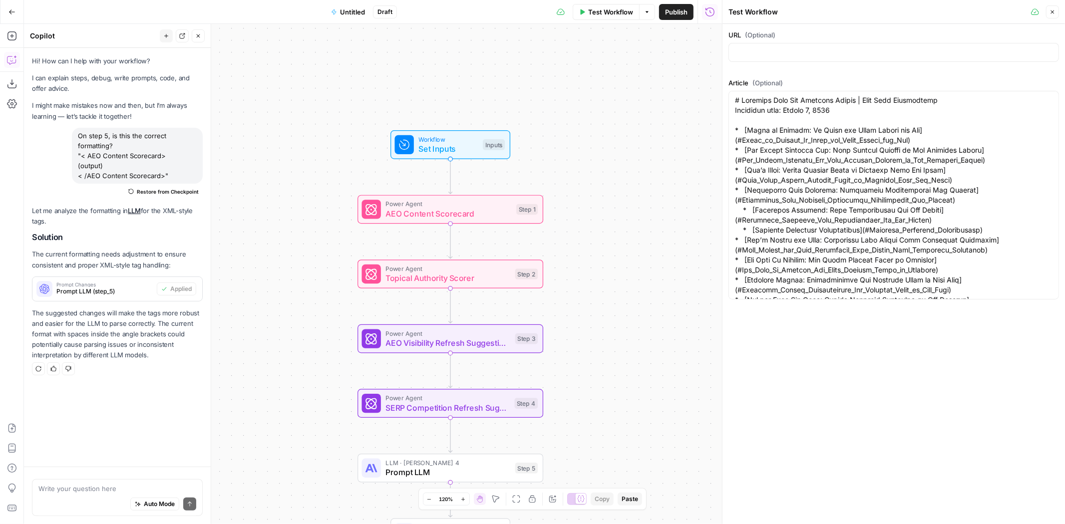
click at [823, 43] on div at bounding box center [893, 52] width 330 height 19
paste input "https://oklahomalawyer.com/oklahoma-city-car-accident-lawyer/"
type input "https://oklahomalawyer.com/oklahoma-city-car-accident-lawyer/"
click at [1051, 16] on button "Close" at bounding box center [1052, 11] width 13 height 13
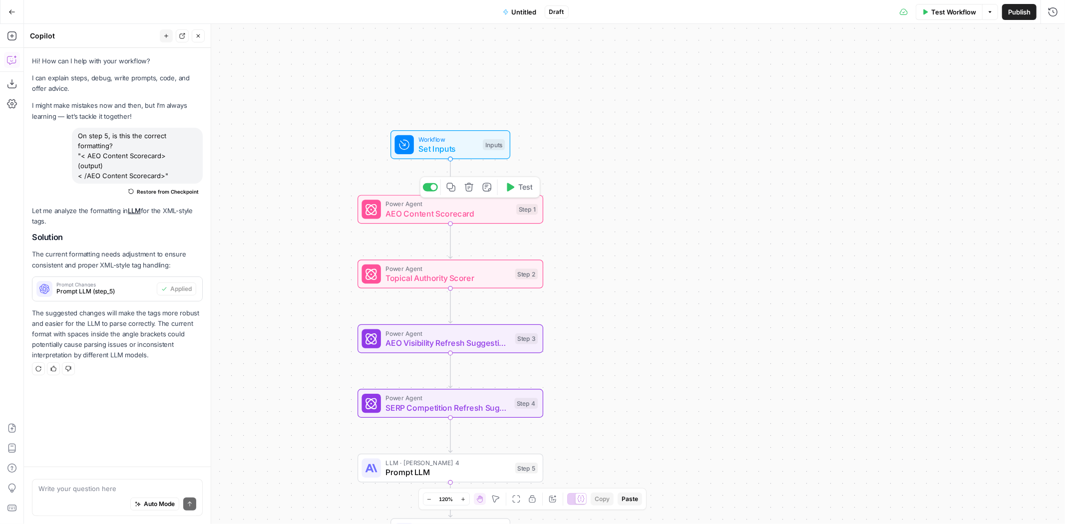
click at [441, 217] on span "AEO Content Scorecard" at bounding box center [449, 214] width 126 height 12
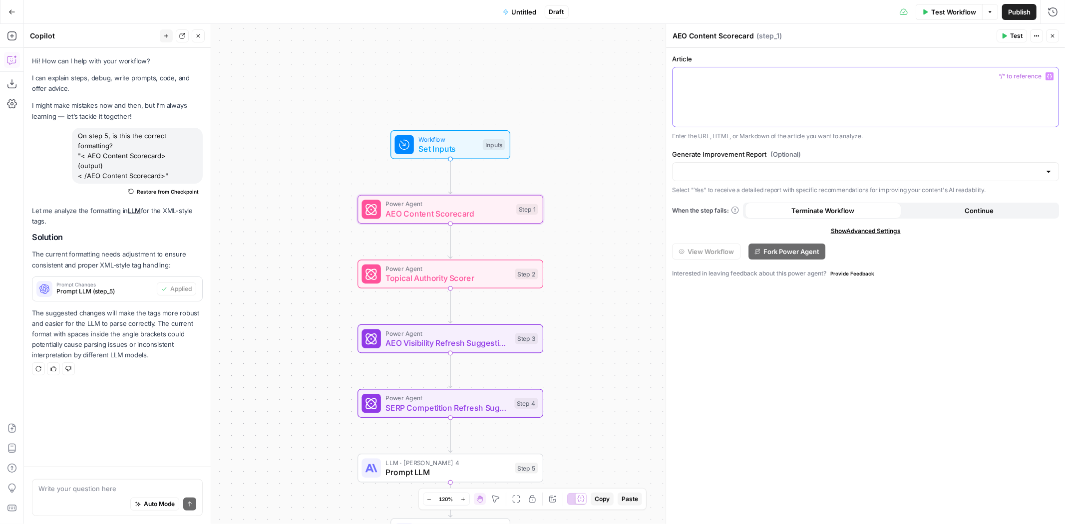
click at [814, 88] on div at bounding box center [865, 96] width 386 height 59
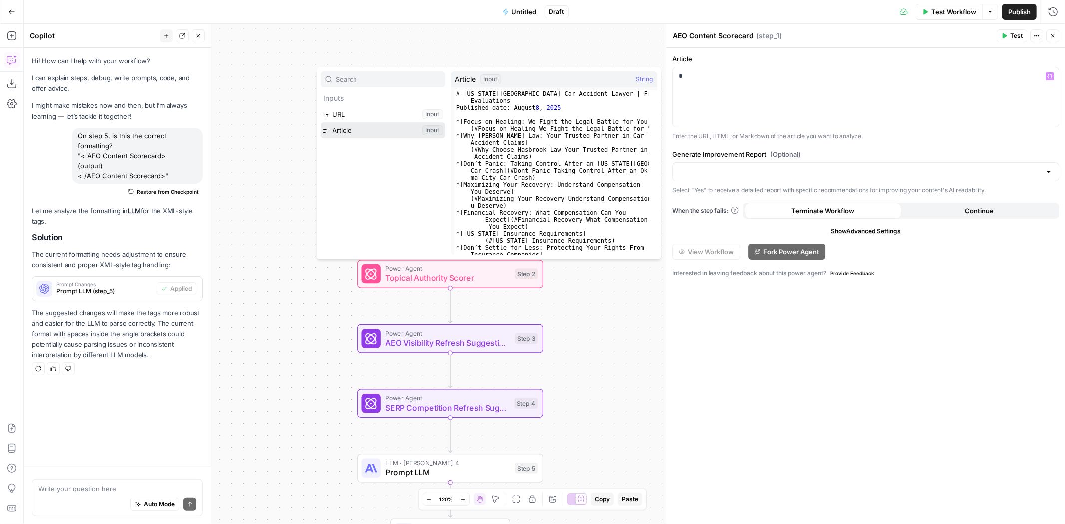
click at [370, 127] on button "Select variable Article" at bounding box center [382, 130] width 125 height 16
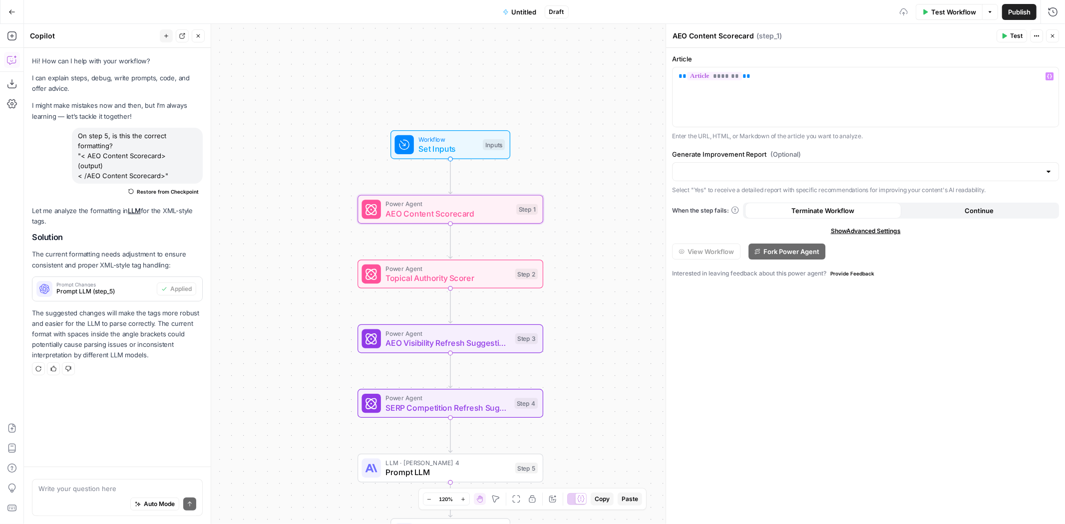
click at [774, 166] on div at bounding box center [865, 171] width 387 height 19
click at [725, 194] on span "Yes" at bounding box center [864, 197] width 366 height 10
type input "Yes"
click at [447, 277] on span "Topical Authority Scorer" at bounding box center [448, 278] width 125 height 12
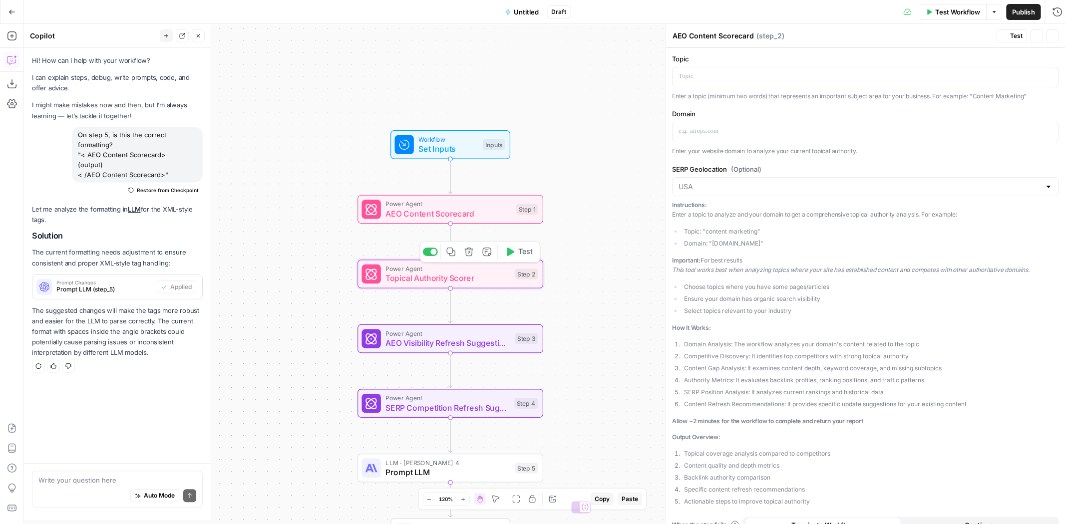
type textarea "Topical Authority Scorer"
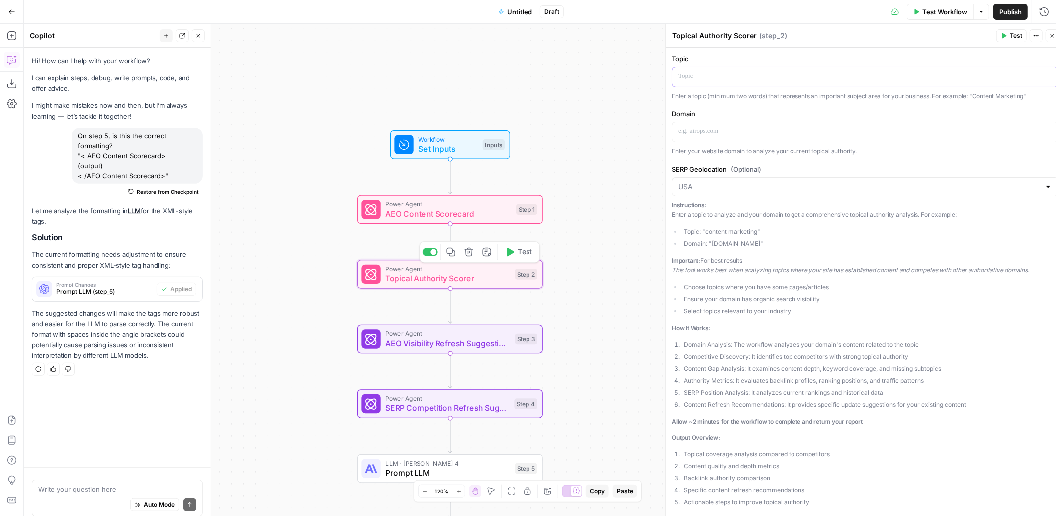
click at [768, 74] on p at bounding box center [865, 76] width 374 height 10
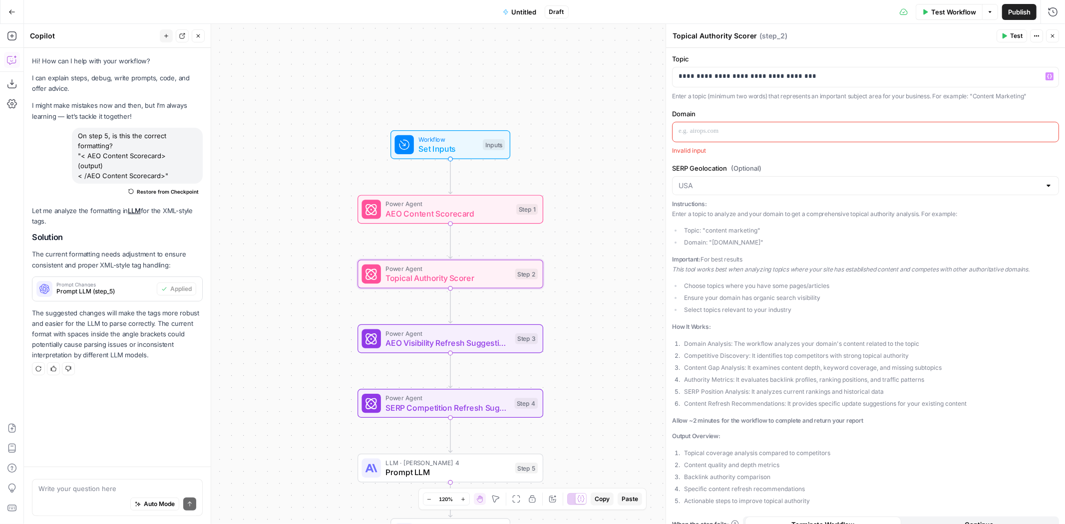
click at [731, 132] on p at bounding box center [865, 131] width 374 height 10
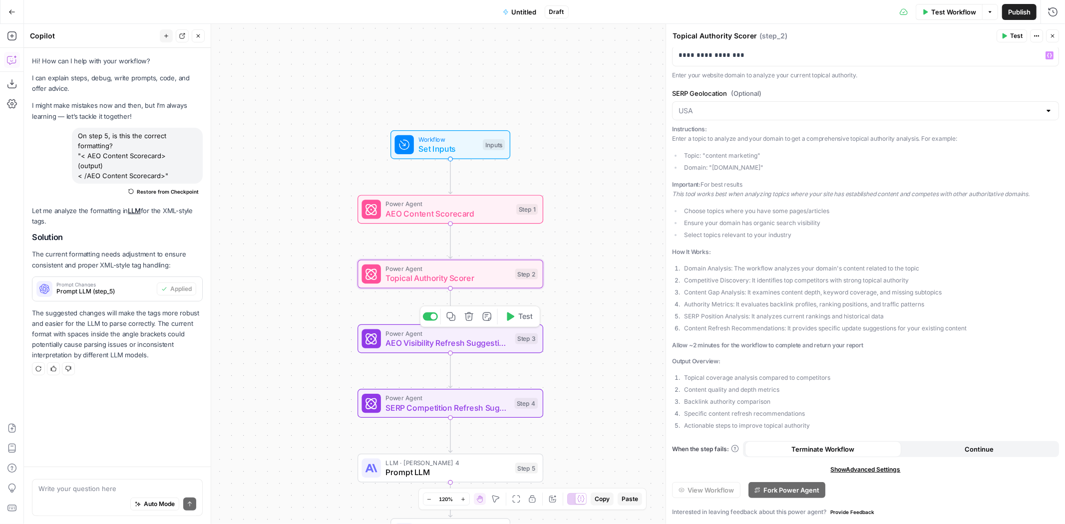
click at [419, 341] on span "AEO Visibility Refresh Suggestions" at bounding box center [448, 343] width 125 height 12
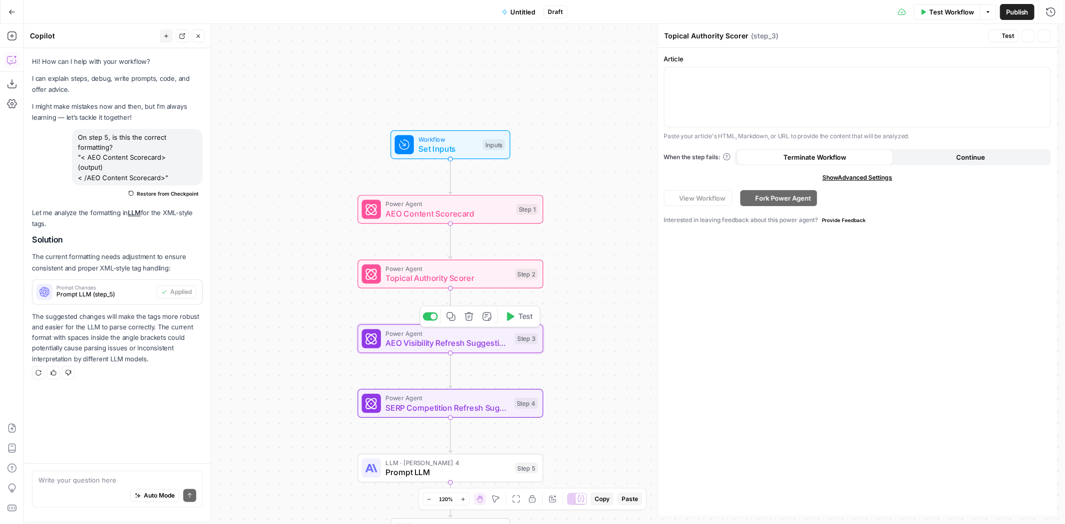
type textarea "AEO Visibility Refresh Suggestions"
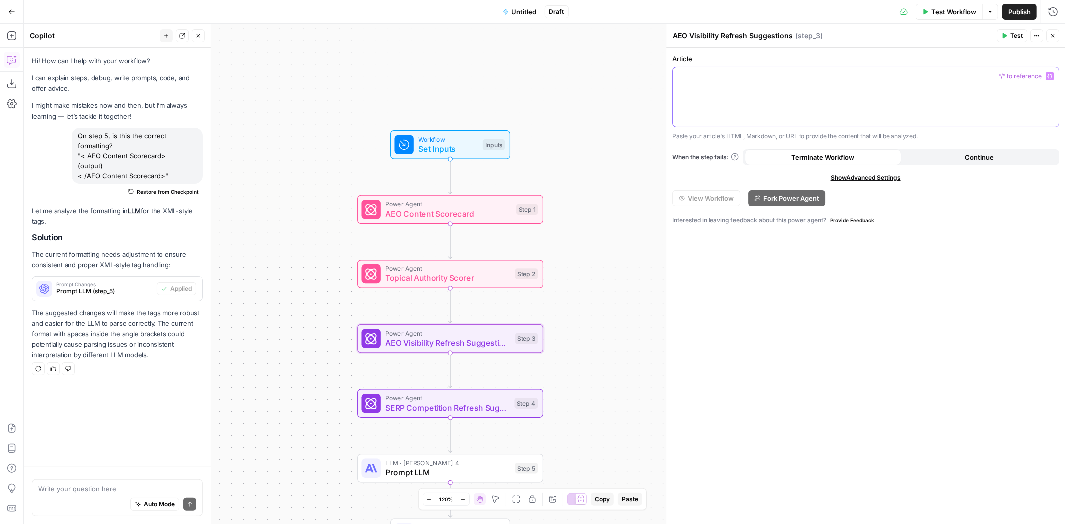
click at [732, 87] on div at bounding box center [865, 96] width 386 height 59
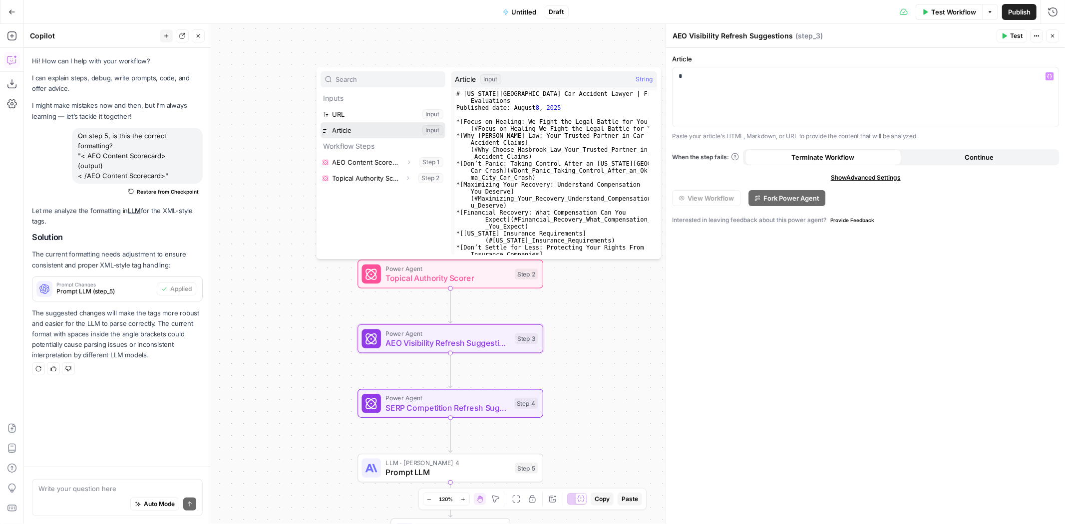
click at [346, 134] on button "Select variable Article" at bounding box center [382, 130] width 125 height 16
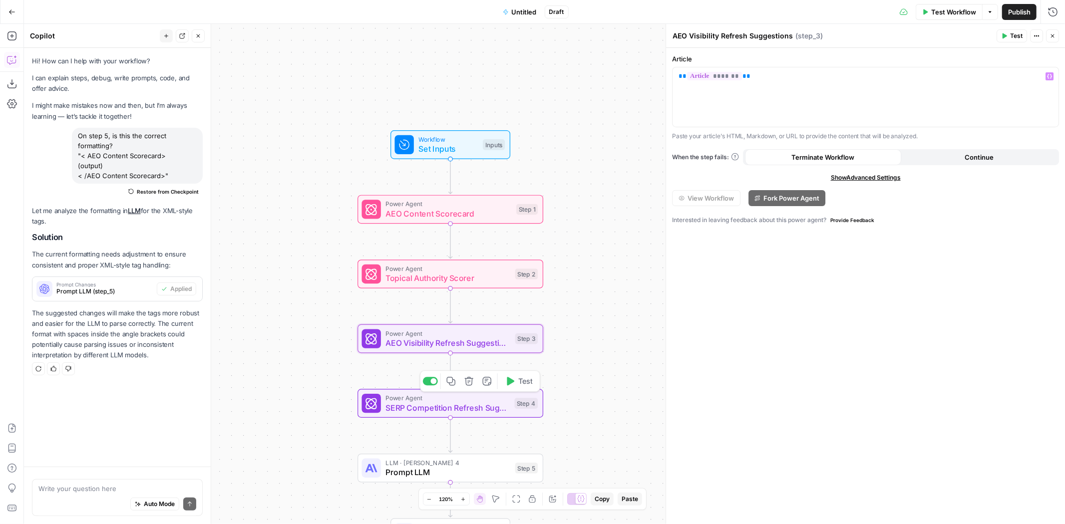
click at [431, 402] on span "SERP Competition Refresh Suggestions" at bounding box center [448, 408] width 124 height 12
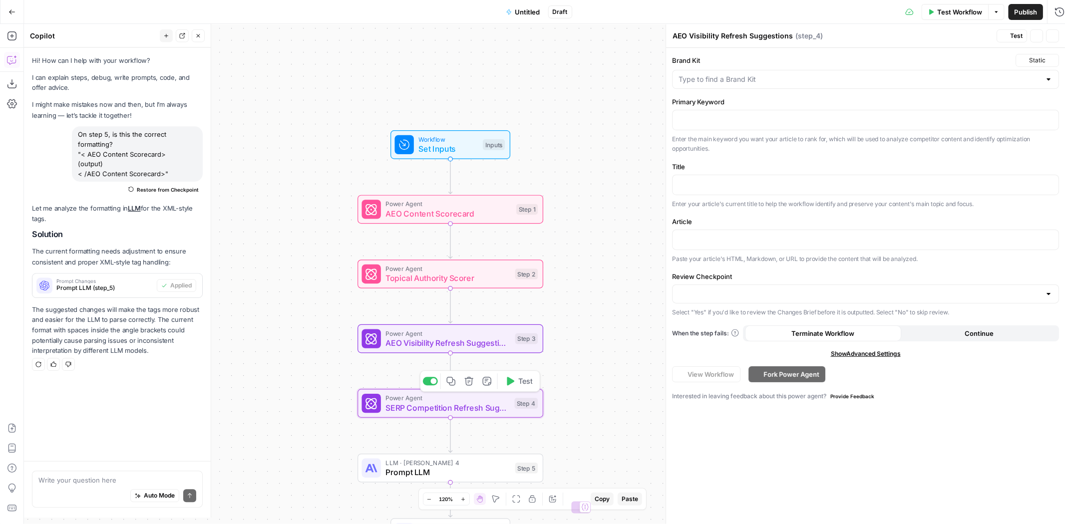
type textarea "SERP Competition Refresh Suggestions"
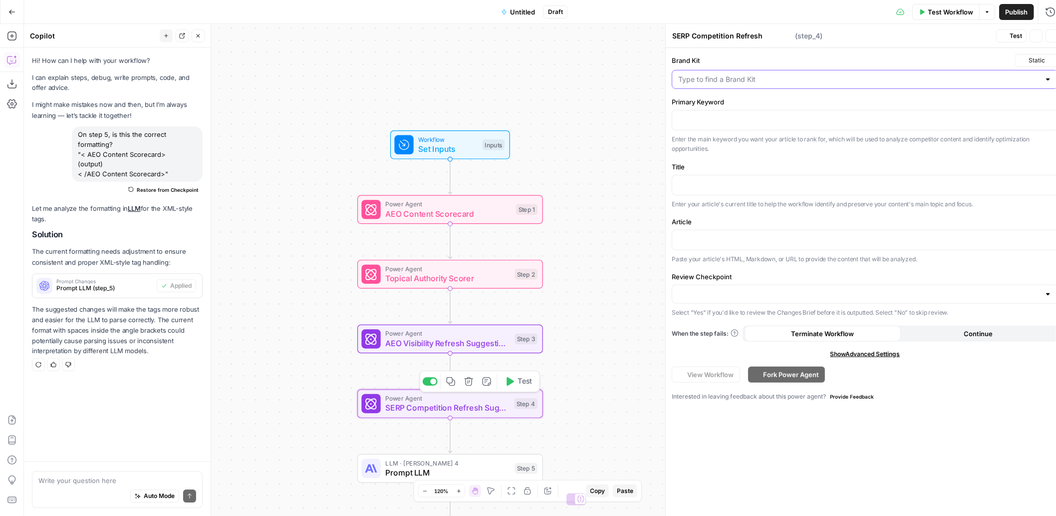
click at [783, 83] on input "Brand Kit" at bounding box center [859, 79] width 362 height 10
click at [771, 85] on div at bounding box center [865, 79] width 387 height 19
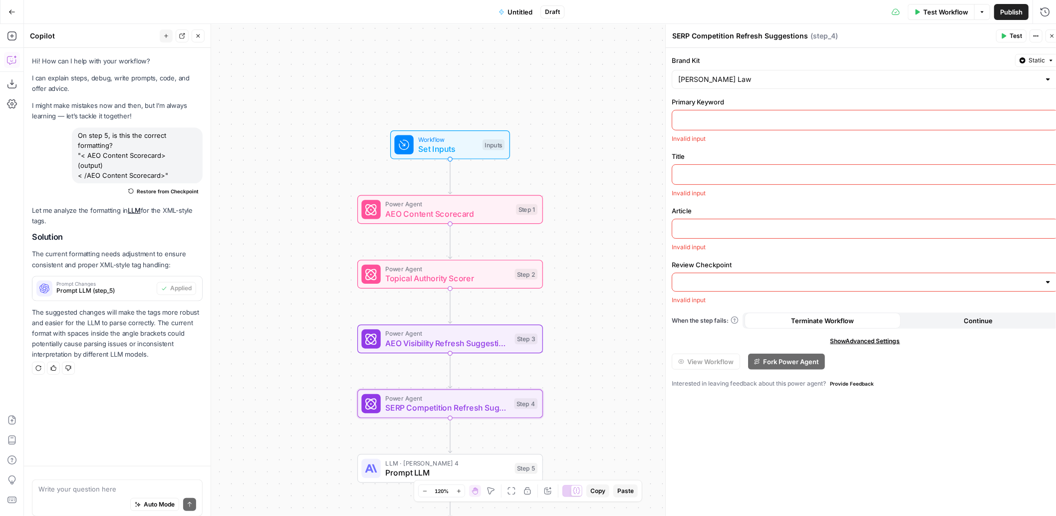
type input "[PERSON_NAME] Law"
click at [718, 120] on p at bounding box center [865, 119] width 374 height 10
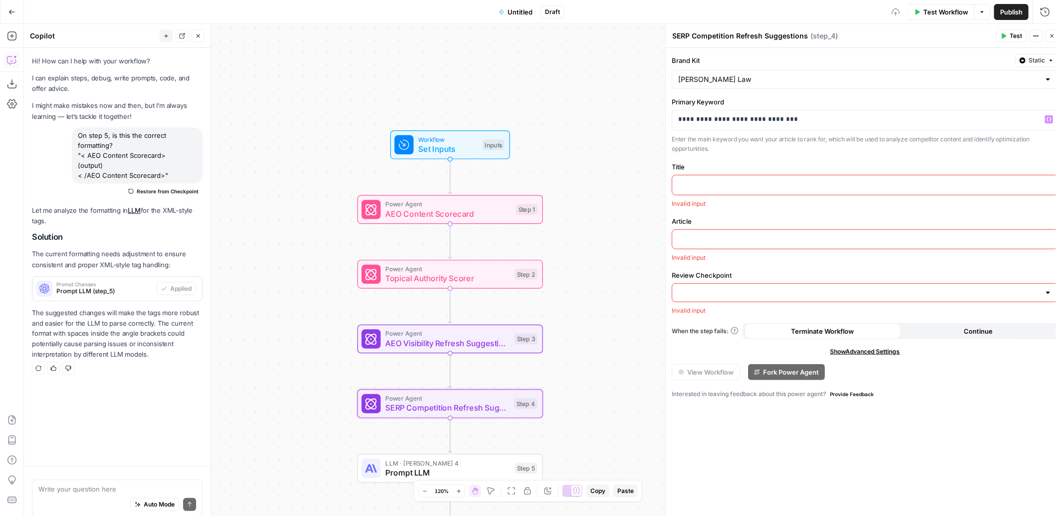
click at [703, 186] on p at bounding box center [865, 184] width 374 height 10
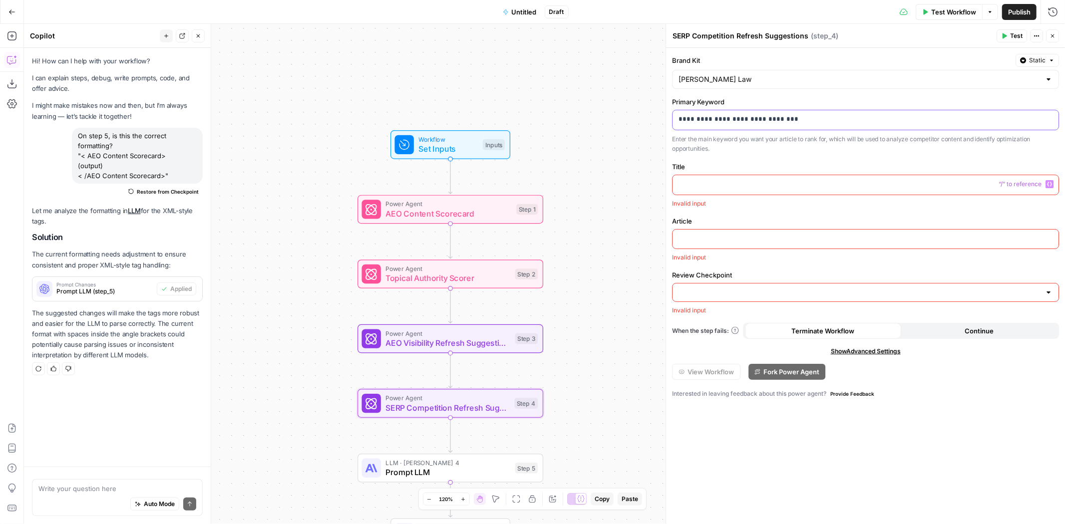
click at [705, 120] on p "**********" at bounding box center [865, 119] width 374 height 10
copy p "**********"
click at [705, 185] on p at bounding box center [865, 184] width 374 height 10
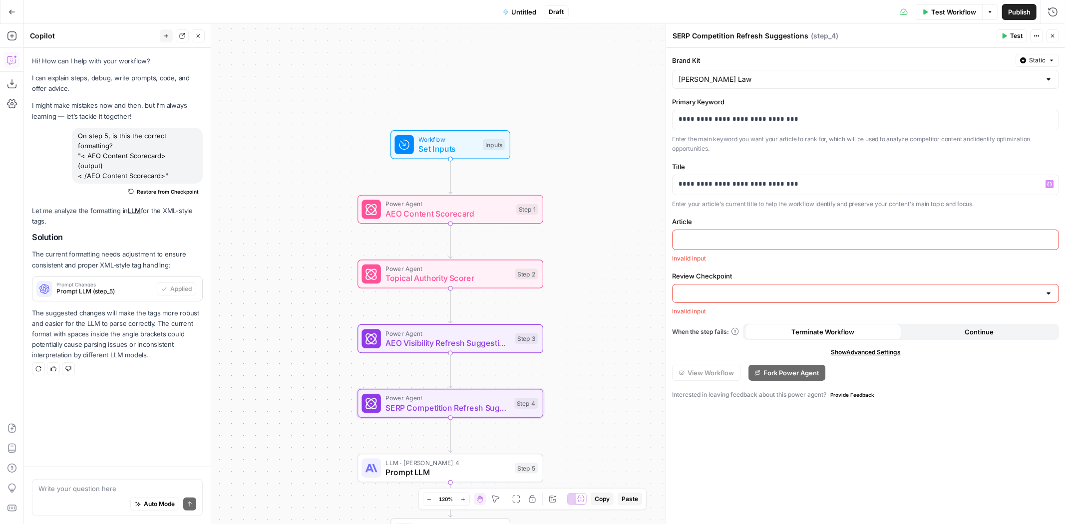
click at [701, 298] on div at bounding box center [865, 293] width 387 height 19
click at [700, 331] on span "No" at bounding box center [864, 333] width 366 height 10
type input "No"
drag, startPoint x: 711, startPoint y: 229, endPoint x: 710, endPoint y: 242, distance: 13.5
click at [711, 229] on div "Article “/” to reference Variables Menu Invalid input" at bounding box center [865, 240] width 387 height 46
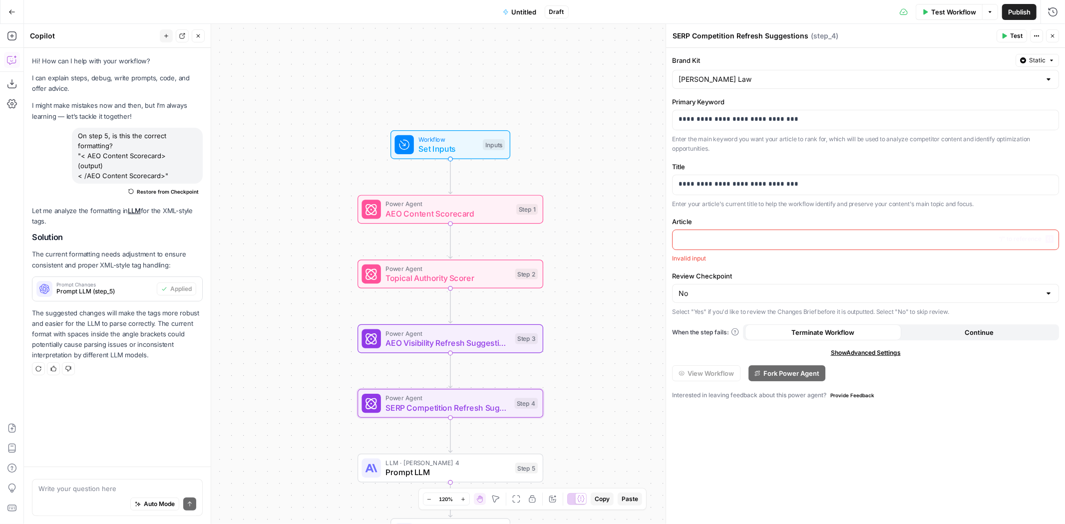
click at [710, 245] on div at bounding box center [865, 239] width 386 height 19
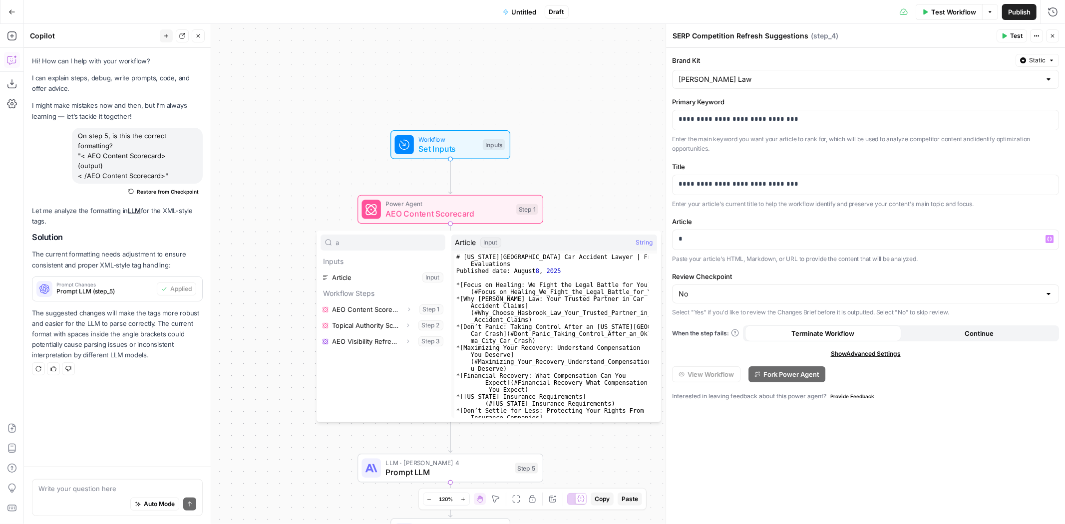
type input "a"
click at [332, 273] on button "Select variable Article" at bounding box center [382, 278] width 125 height 16
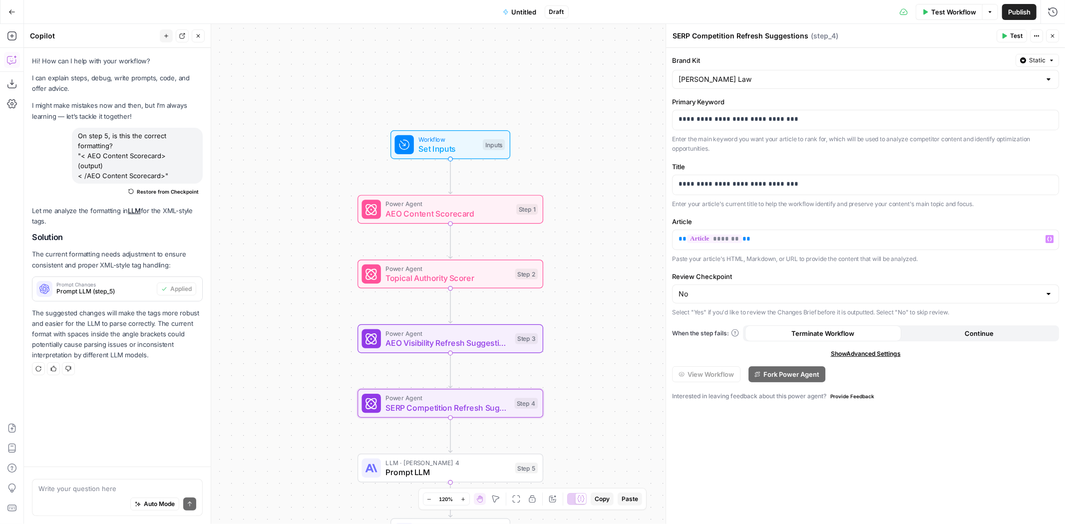
click at [1056, 31] on button "Close" at bounding box center [1052, 35] width 13 height 13
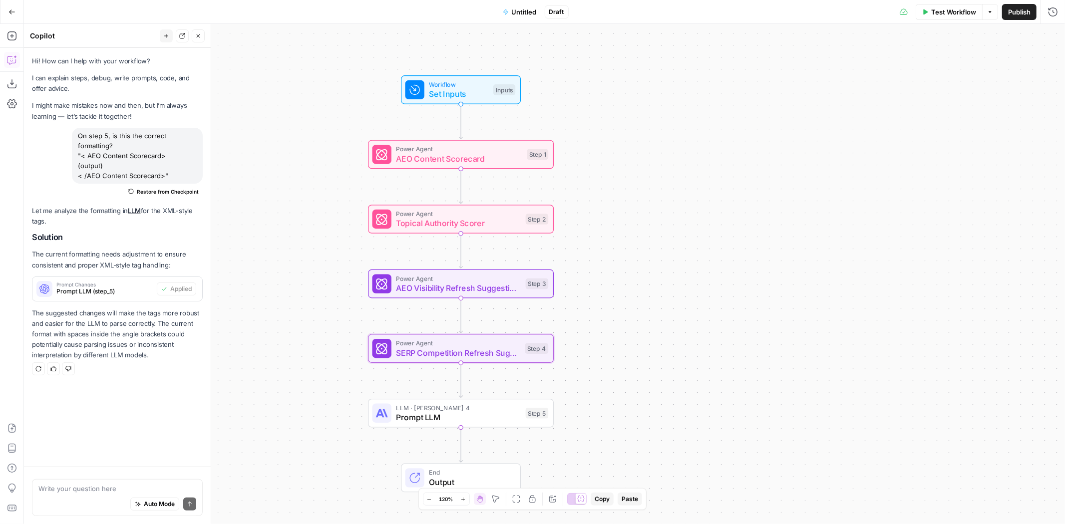
drag, startPoint x: 685, startPoint y: 275, endPoint x: 695, endPoint y: 220, distance: 55.9
click at [695, 220] on div "Workflow Set Inputs Inputs Power Agent AEO Content Scorecard Step 1 Power Agent…" at bounding box center [544, 274] width 1041 height 500
click at [514, 10] on span "Untitled" at bounding box center [524, 12] width 25 height 10
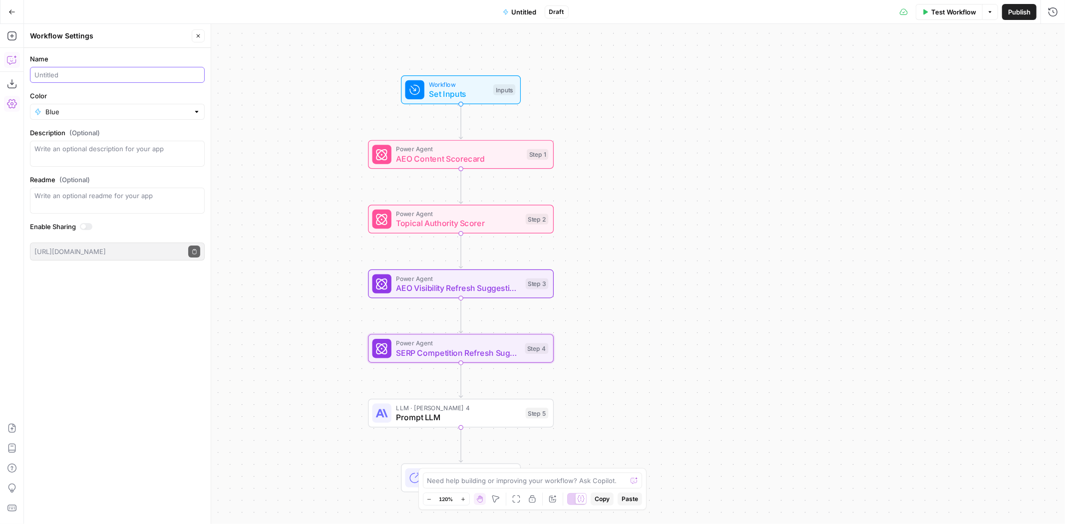
click at [82, 78] on input "Name" at bounding box center [117, 75] width 166 height 10
type input "AEO Audit [DATE]"
click at [197, 33] on icon "button" at bounding box center [198, 36] width 6 height 6
click at [943, 10] on span "Test Workflow" at bounding box center [953, 12] width 45 height 10
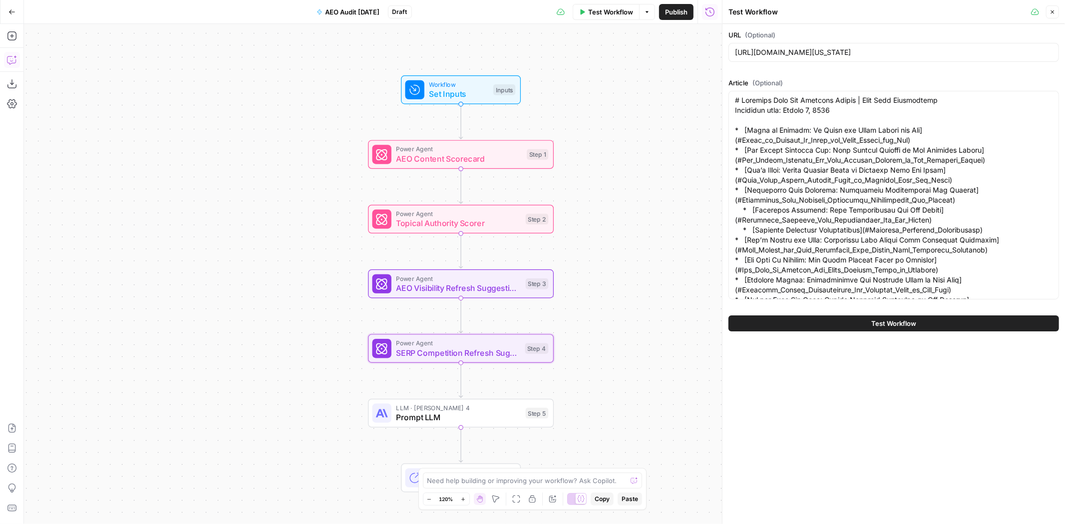
click at [829, 327] on button "Test Workflow" at bounding box center [893, 323] width 330 height 16
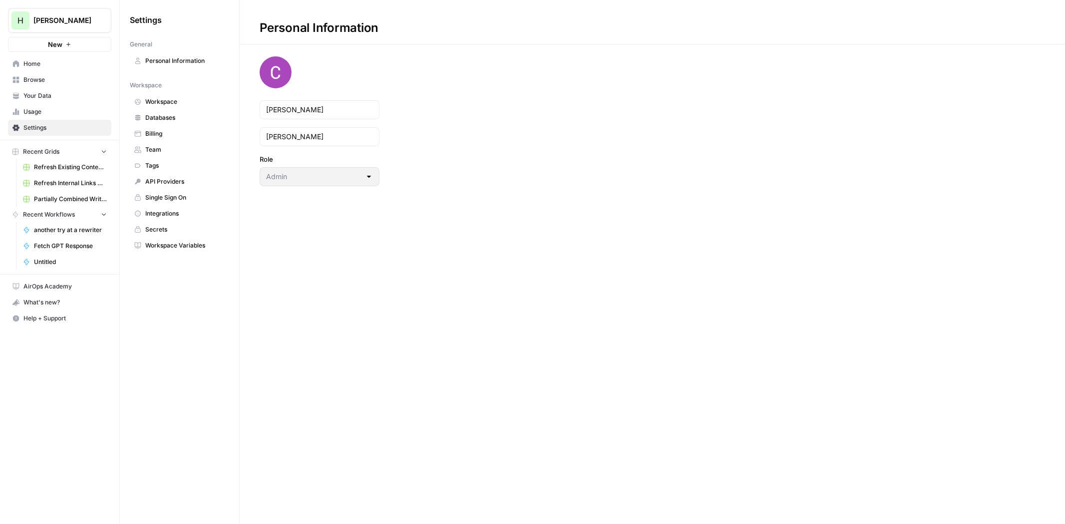
click at [156, 131] on span "Billing" at bounding box center [184, 133] width 79 height 9
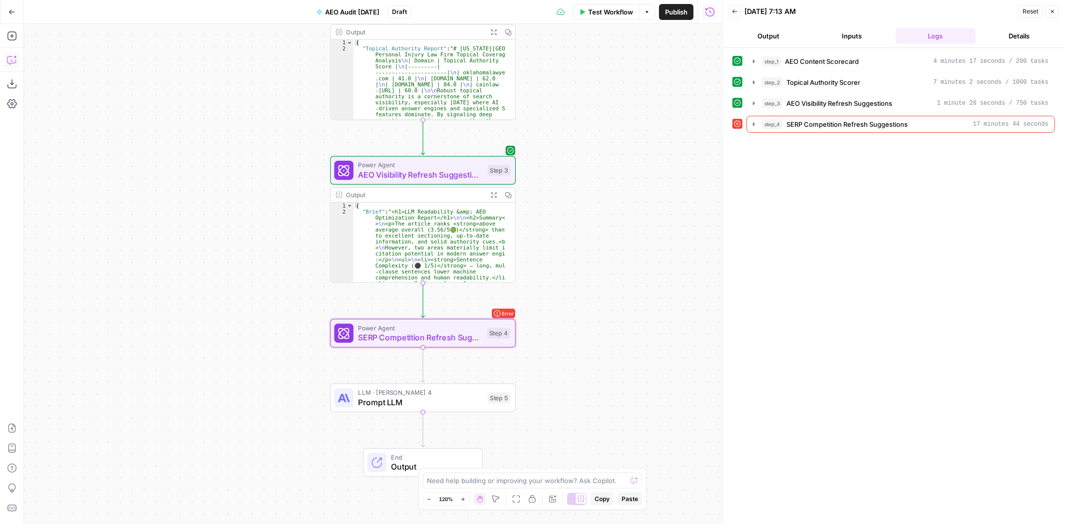
drag, startPoint x: 615, startPoint y: 185, endPoint x: 626, endPoint y: 56, distance: 129.3
click at [626, 56] on div "Workflow Set Inputs Inputs Power Agent AEO Content Scorecard Step 1 Output Expa…" at bounding box center [373, 274] width 698 height 500
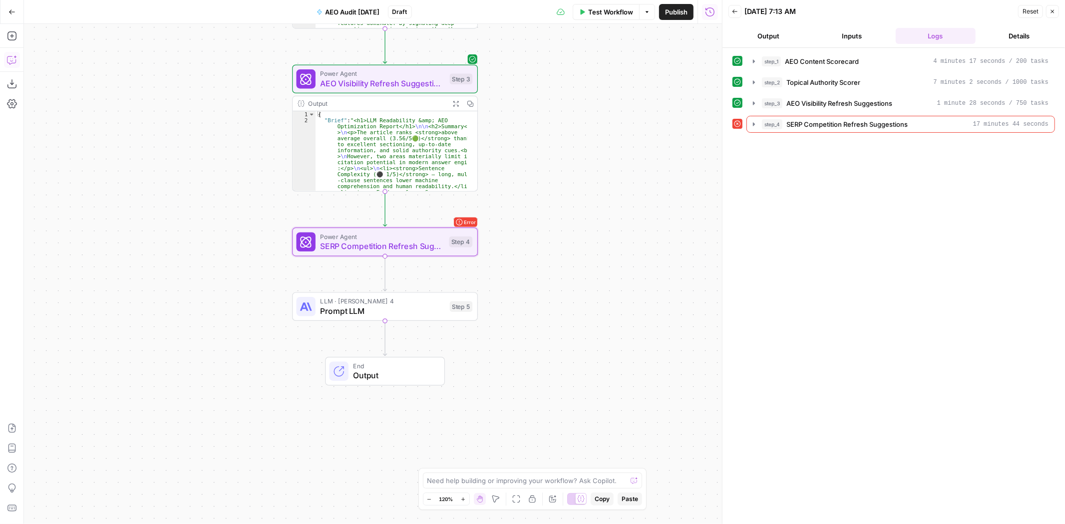
click at [548, 197] on div "Workflow Set Inputs Inputs Power Agent AEO Content Scorecard Step 1 Output Expa…" at bounding box center [373, 274] width 698 height 500
click at [357, 244] on span "SERP Competition Refresh Suggestions" at bounding box center [382, 246] width 124 height 12
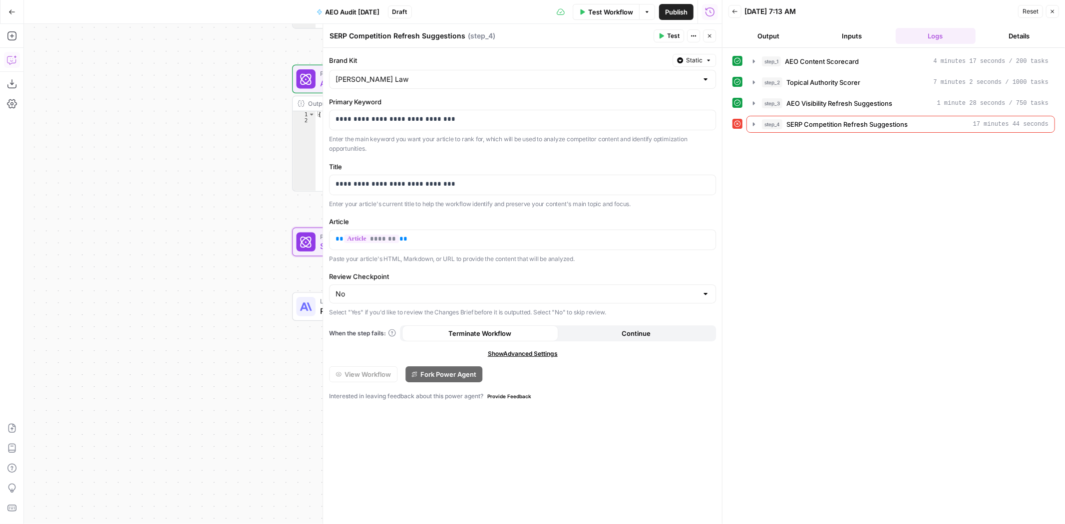
click at [622, 336] on span "Continue" at bounding box center [635, 333] width 29 height 10
click at [636, 334] on span "Continue" at bounding box center [635, 333] width 29 height 10
click at [667, 29] on button "Test" at bounding box center [668, 35] width 30 height 13
click at [752, 125] on icon "button" at bounding box center [754, 124] width 8 height 8
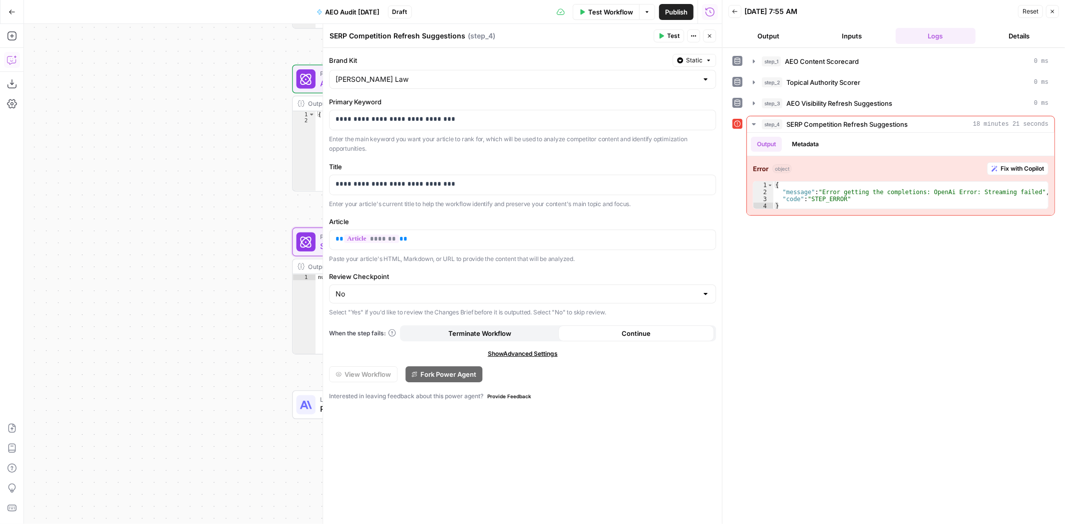
click at [709, 33] on icon "button" at bounding box center [709, 36] width 6 height 6
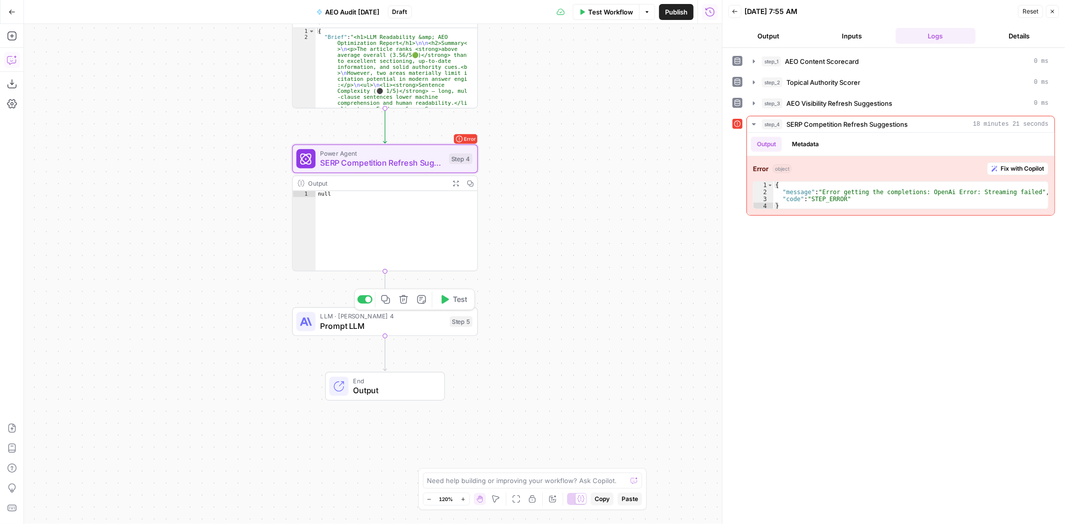
click at [359, 320] on span "Prompt LLM" at bounding box center [382, 326] width 125 height 12
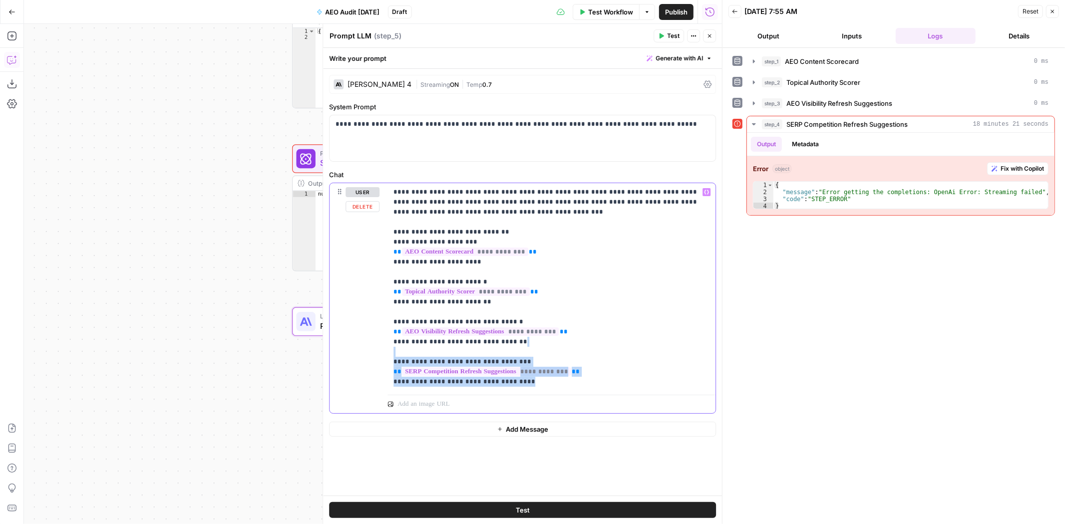
drag, startPoint x: 548, startPoint y: 385, endPoint x: 381, endPoint y: 356, distance: 168.8
click at [381, 356] on div "**********" at bounding box center [522, 298] width 386 height 230
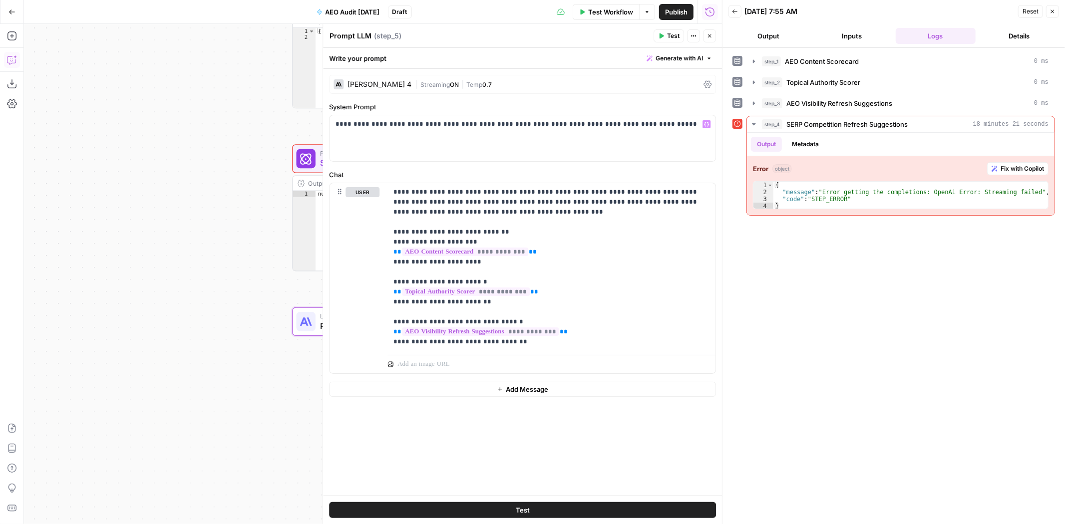
click at [500, 80] on div "| Streaming ON | Temp 0.7" at bounding box center [557, 84] width 284 height 9
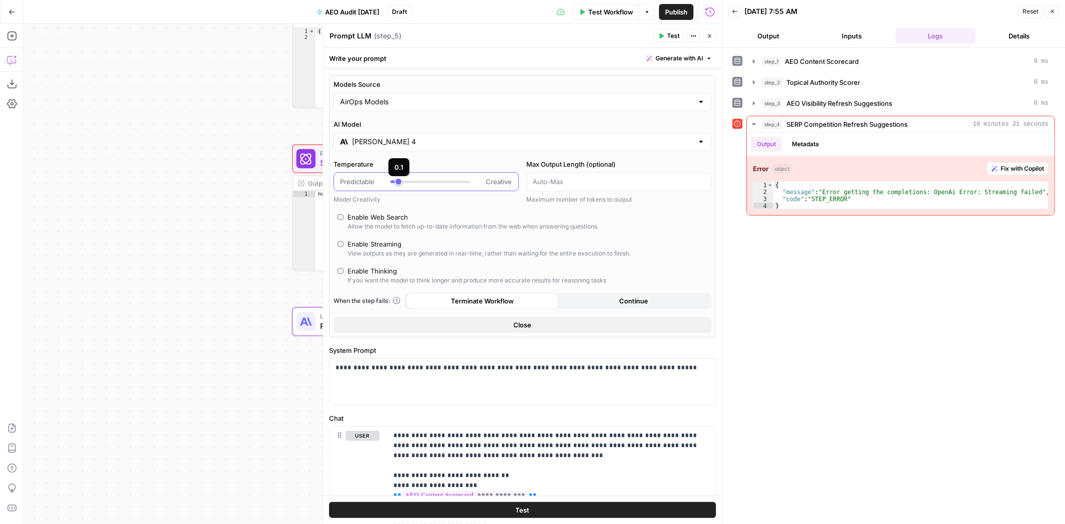
drag, startPoint x: 440, startPoint y: 183, endPoint x: 400, endPoint y: 181, distance: 40.0
click at [400, 181] on div at bounding box center [430, 182] width 80 height 10
type input "*"
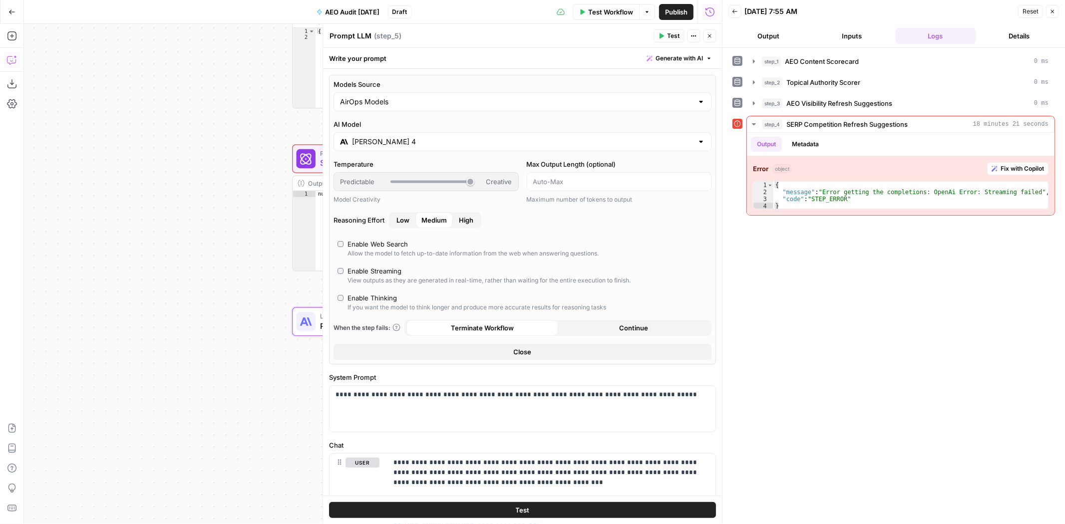
click at [335, 272] on div "Models Source AirOps Models AI Model Claude Sonnet 4 Temperature Predictable Cr…" at bounding box center [522, 219] width 387 height 289
click at [522, 514] on span "Test" at bounding box center [523, 510] width 14 height 10
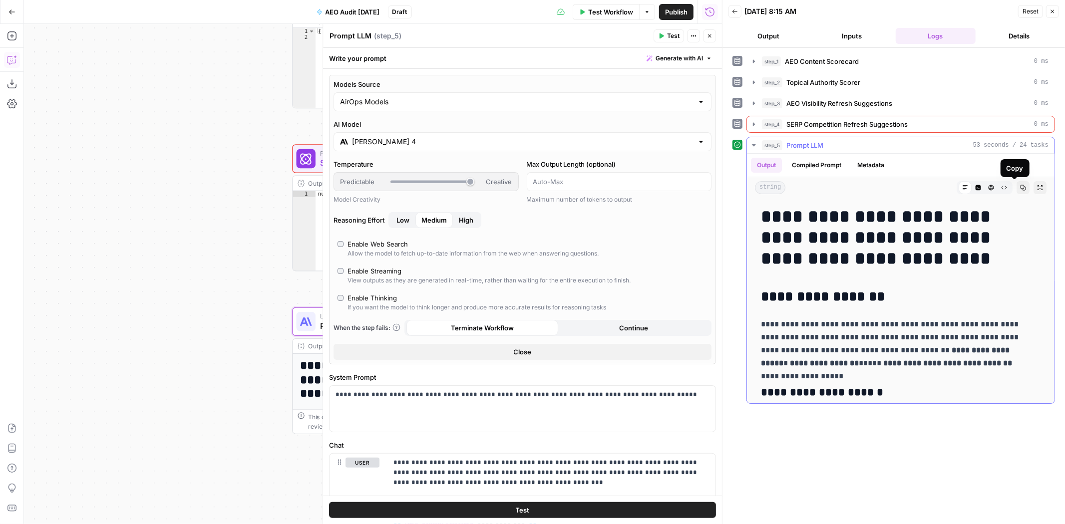
click at [1020, 188] on icon "button" at bounding box center [1022, 187] width 5 height 5
